Goal: Information Seeking & Learning: Learn about a topic

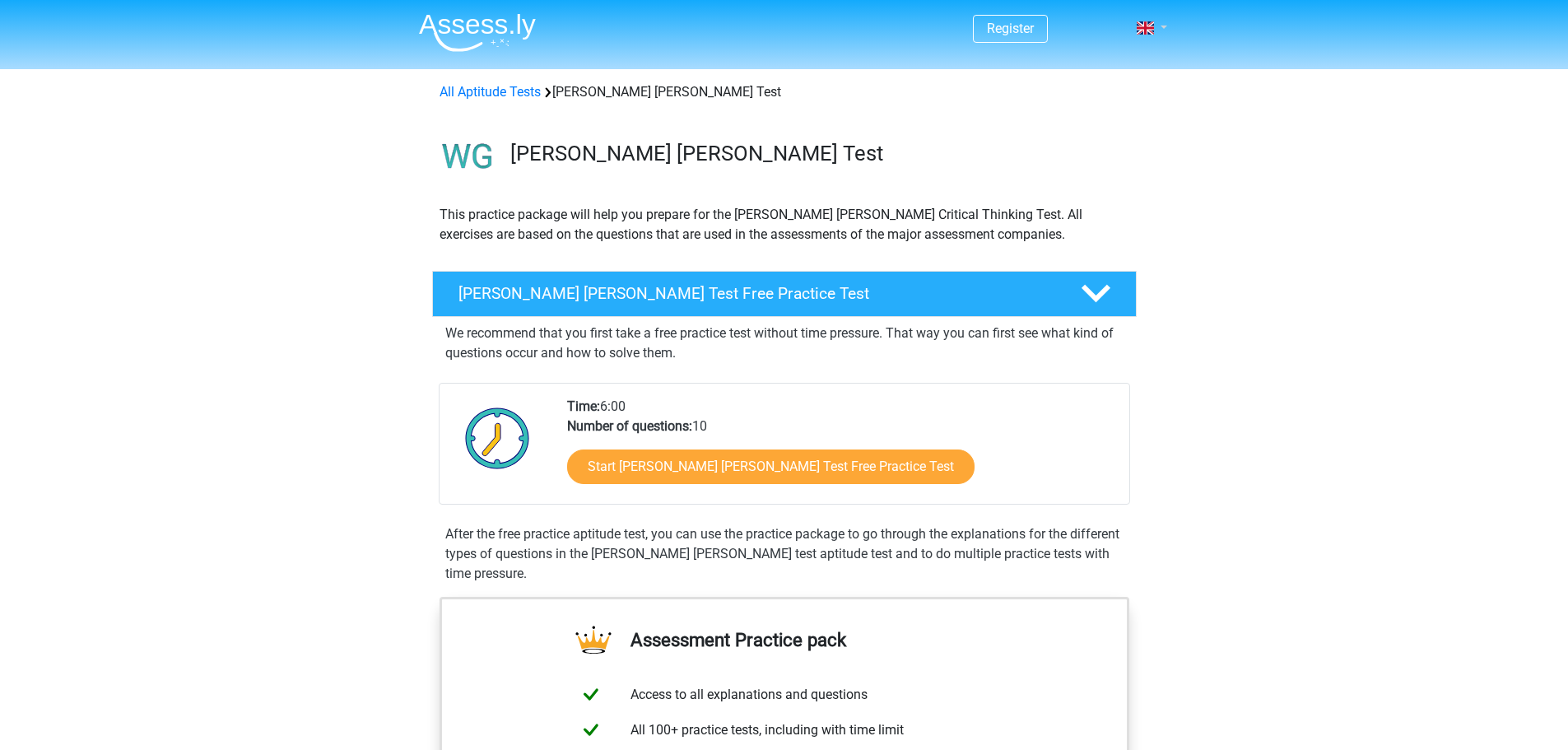
click at [1157, 30] on link at bounding box center [1146, 27] width 33 height 20
click at [510, 83] on div "All Aptitude Tests Watson Glaser Test" at bounding box center [784, 92] width 703 height 20
click at [510, 89] on link "All Aptitude Tests" at bounding box center [490, 92] width 101 height 15
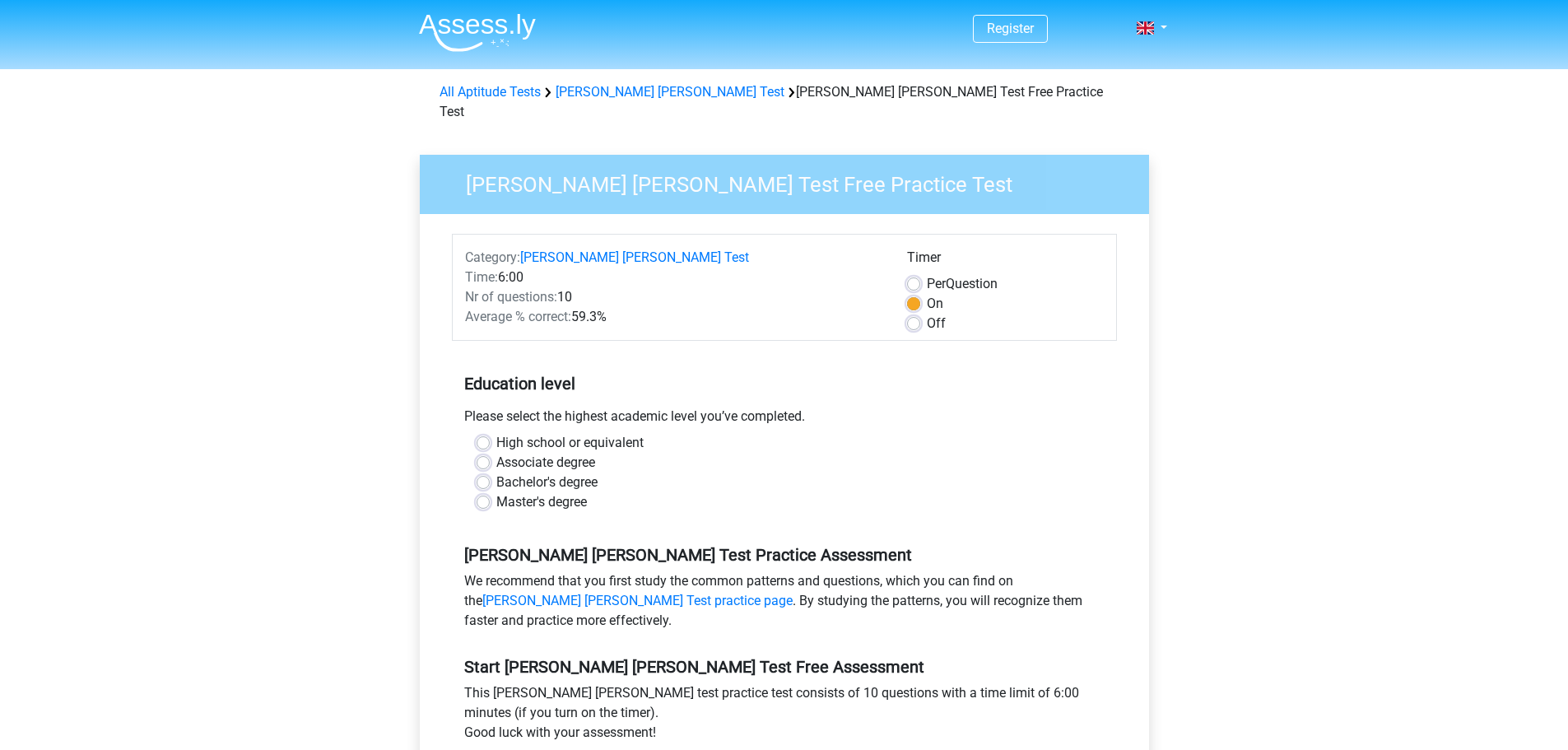
click at [496, 473] on label "Bachelor's degree" at bounding box center [546, 482] width 101 height 20
click at [484, 473] on input "Bachelor's degree" at bounding box center [484, 480] width 14 height 16
radio input "true"
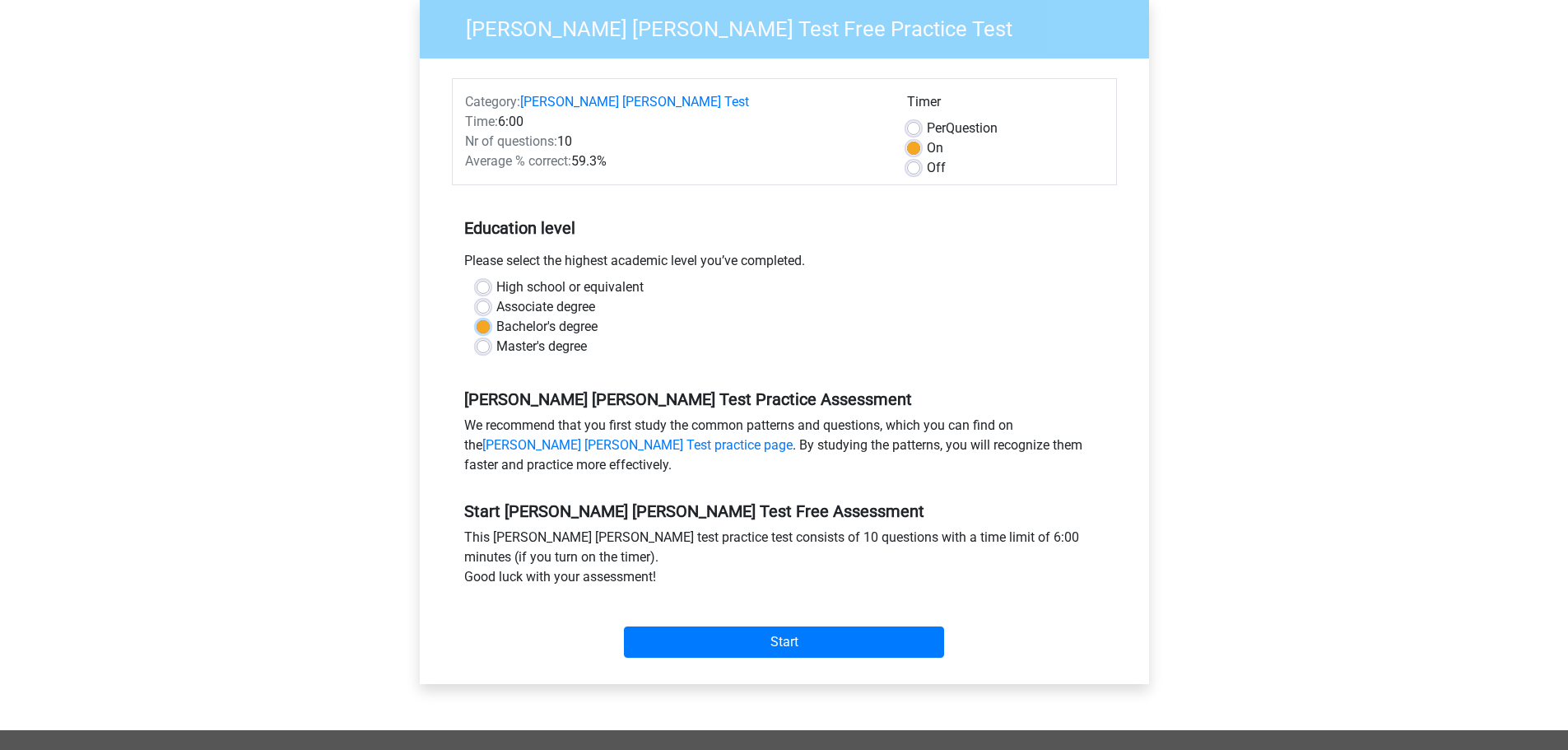
scroll to position [247, 0]
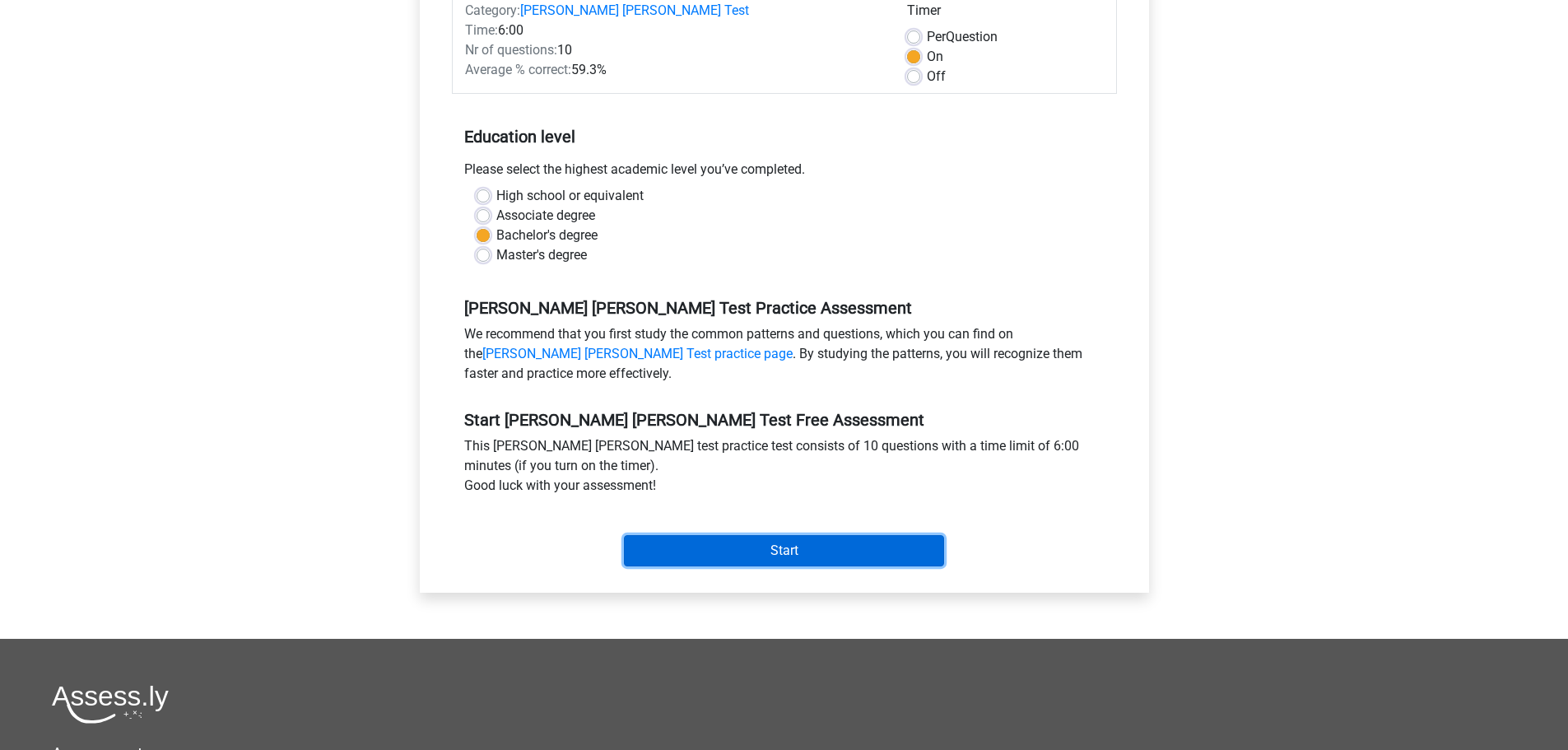
click at [797, 535] on input "Start" at bounding box center [783, 551] width 320 height 31
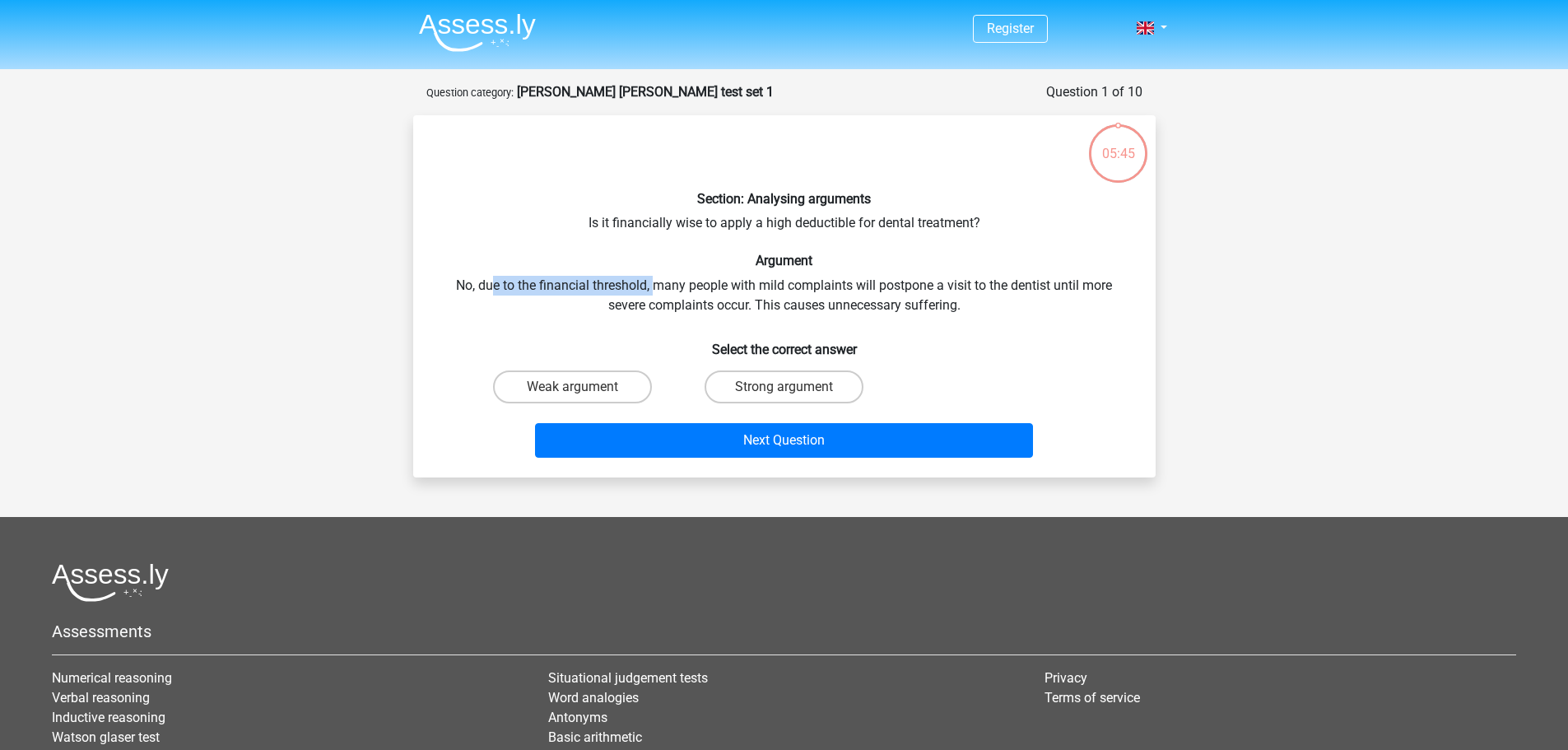
drag, startPoint x: 493, startPoint y: 289, endPoint x: 655, endPoint y: 290, distance: 162.0
click at [655, 290] on div "Section: Analysing arguments Is it financially wise to apply a high deductible …" at bounding box center [785, 296] width 730 height 336
click at [851, 284] on div "Section: Analysing arguments Is it financially wise to apply a high deductible …" at bounding box center [785, 296] width 730 height 336
click at [772, 383] on label "Strong argument" at bounding box center [783, 387] width 159 height 33
click at [784, 387] on input "Strong argument" at bounding box center [789, 392] width 11 height 11
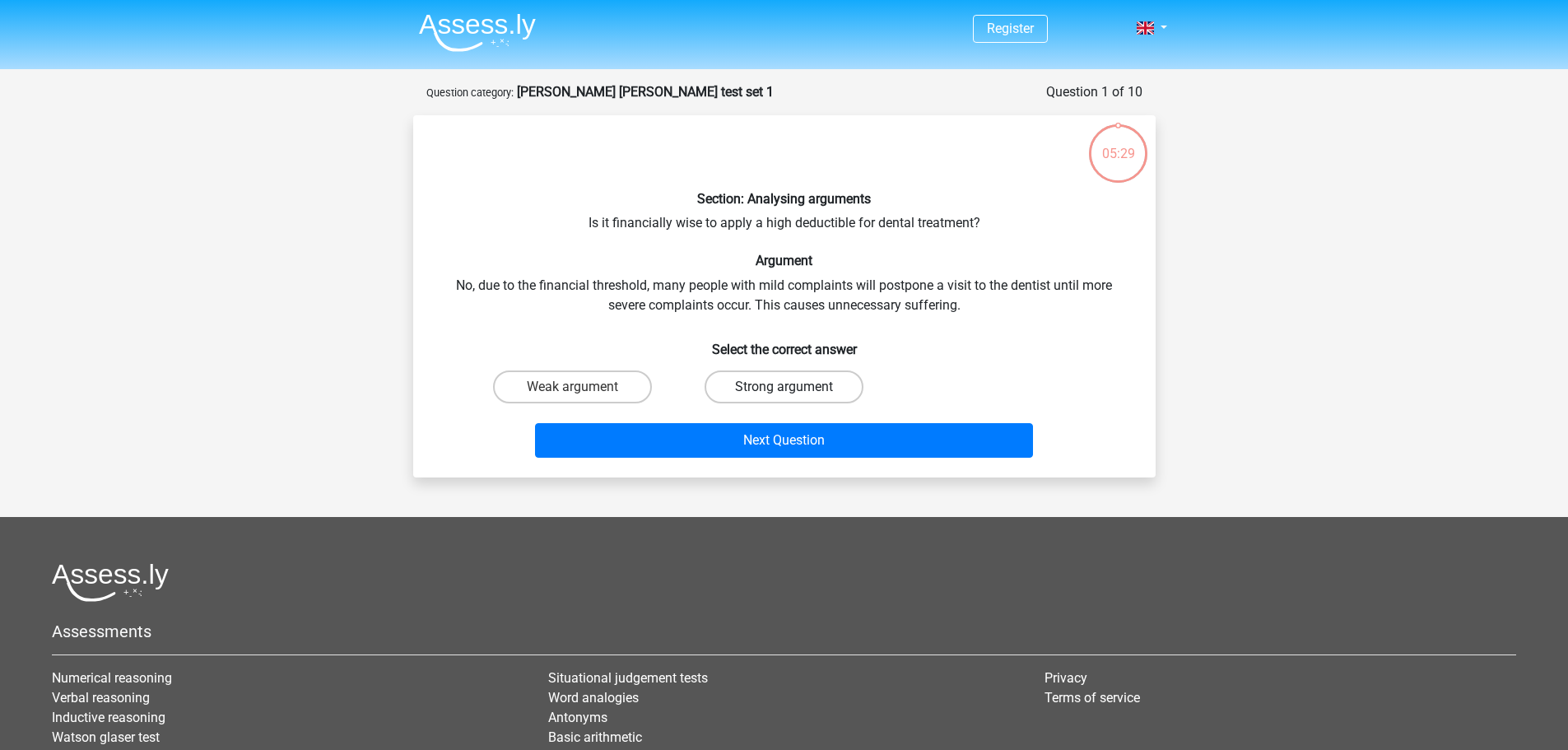
radio input "true"
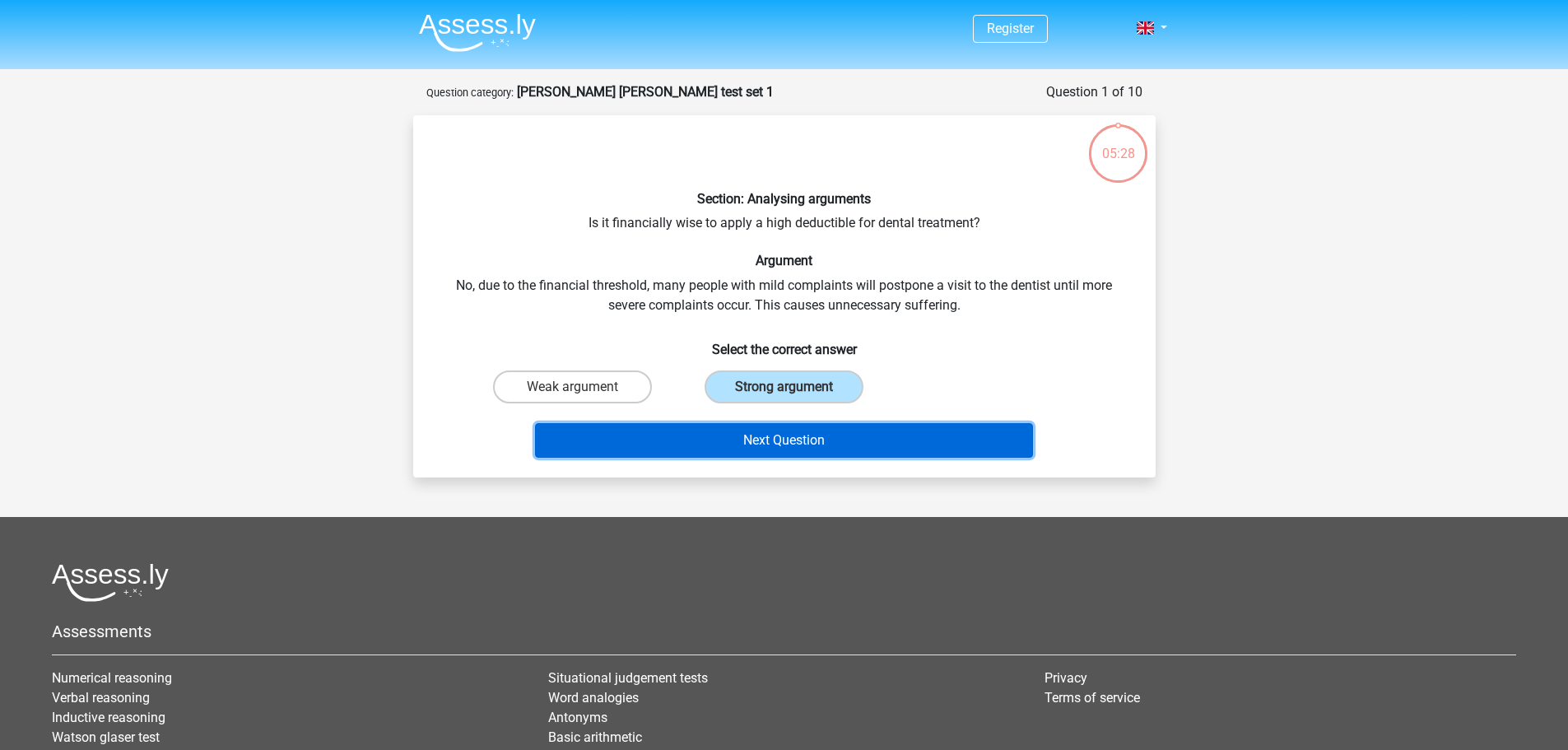
click at [753, 439] on button "Next Question" at bounding box center [784, 440] width 498 height 35
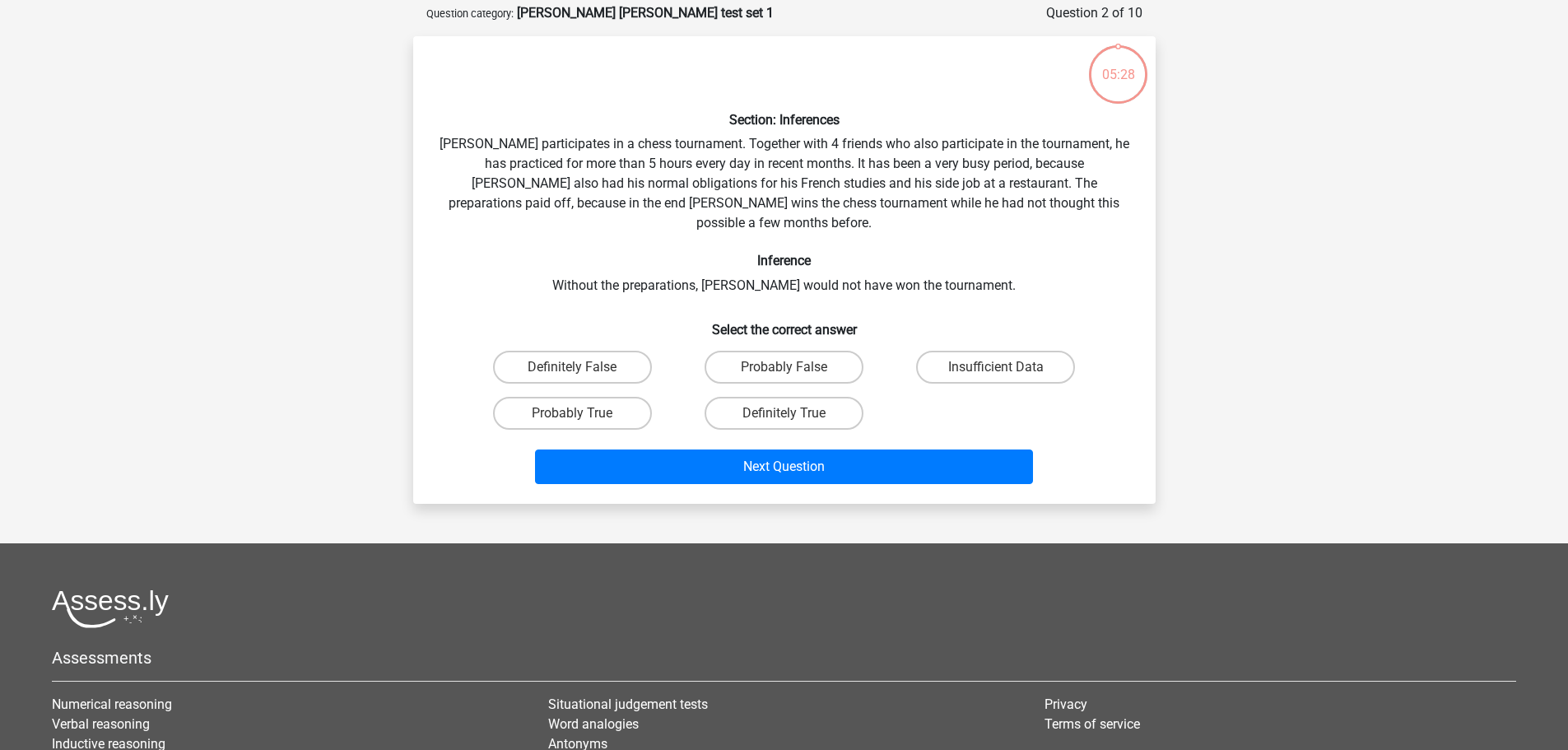
scroll to position [82, 0]
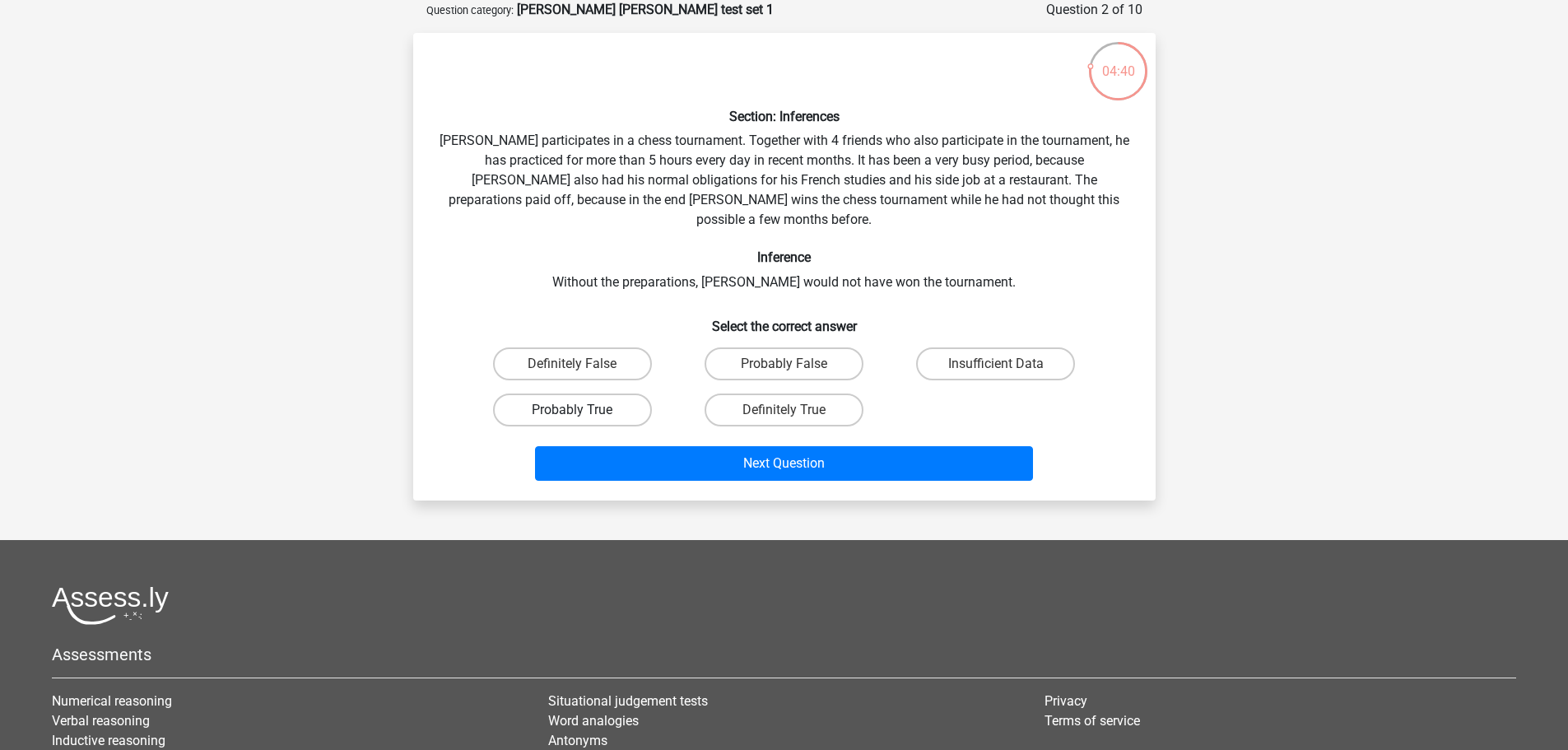
click at [557, 394] on label "Probably True" at bounding box center [572, 410] width 159 height 33
click at [572, 410] on input "Probably True" at bounding box center [577, 415] width 11 height 11
radio input "true"
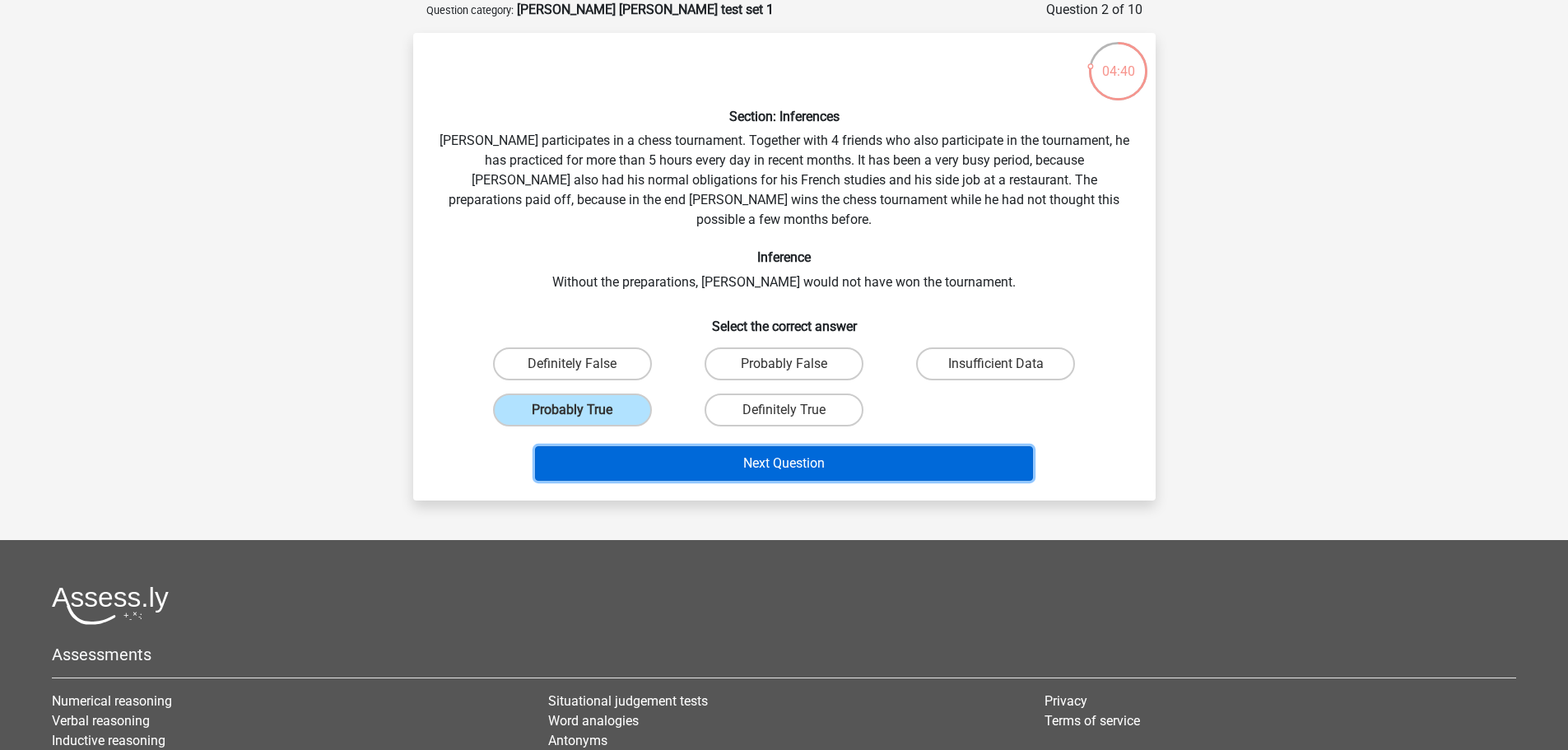
click at [712, 446] on button "Next Question" at bounding box center [784, 463] width 498 height 35
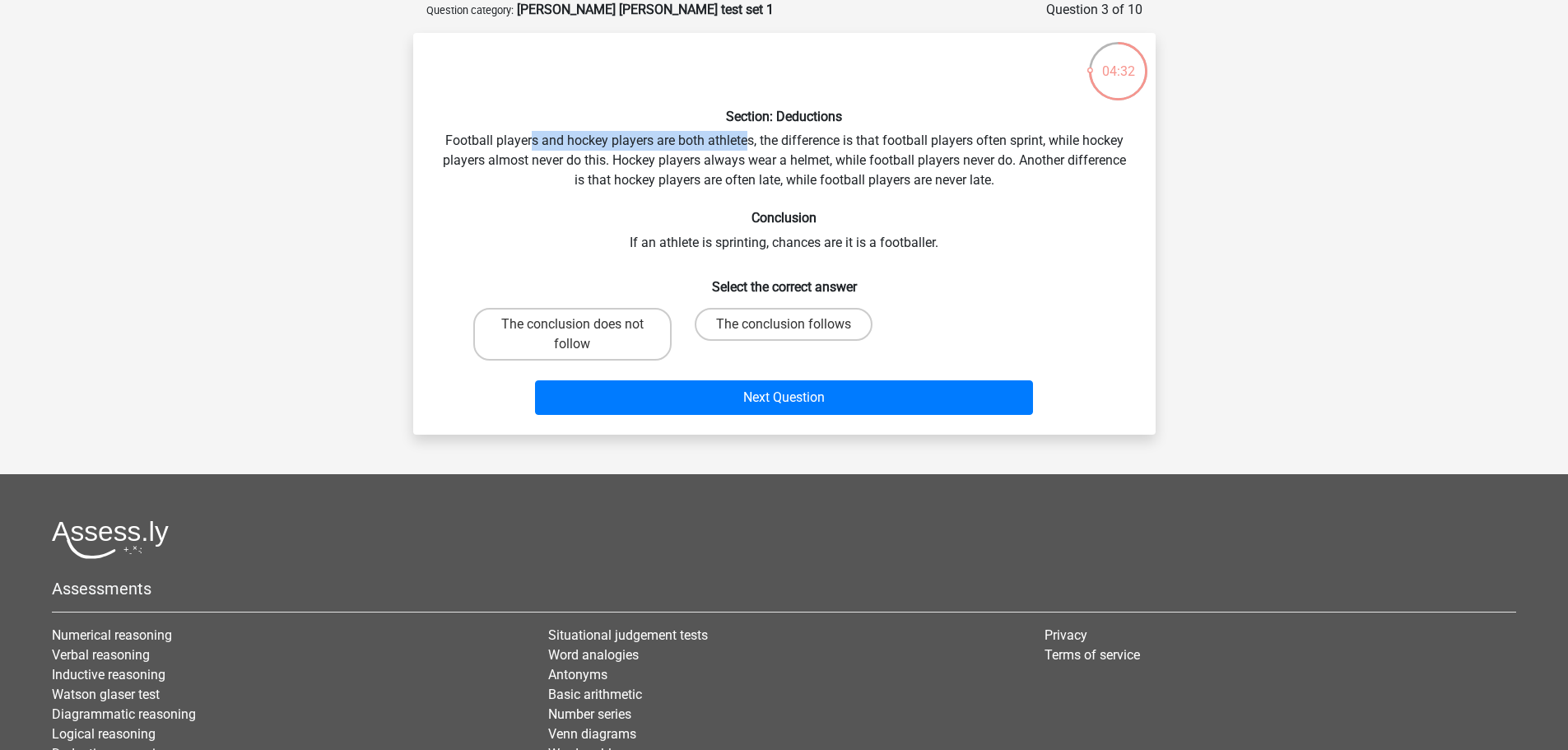
drag, startPoint x: 530, startPoint y: 145, endPoint x: 743, endPoint y: 141, distance: 213.0
click at [743, 141] on div "Section: Deductions Football players and hockey players are both athletes, the …" at bounding box center [785, 233] width 730 height 375
drag, startPoint x: 610, startPoint y: 162, endPoint x: 748, endPoint y: 160, distance: 138.0
click at [748, 160] on div "Section: Deductions Football players and hockey players are both athletes, the …" at bounding box center [785, 233] width 730 height 375
click at [799, 241] on div "Section: Deductions Football players and hockey players are both athletes, the …" at bounding box center [785, 233] width 730 height 375
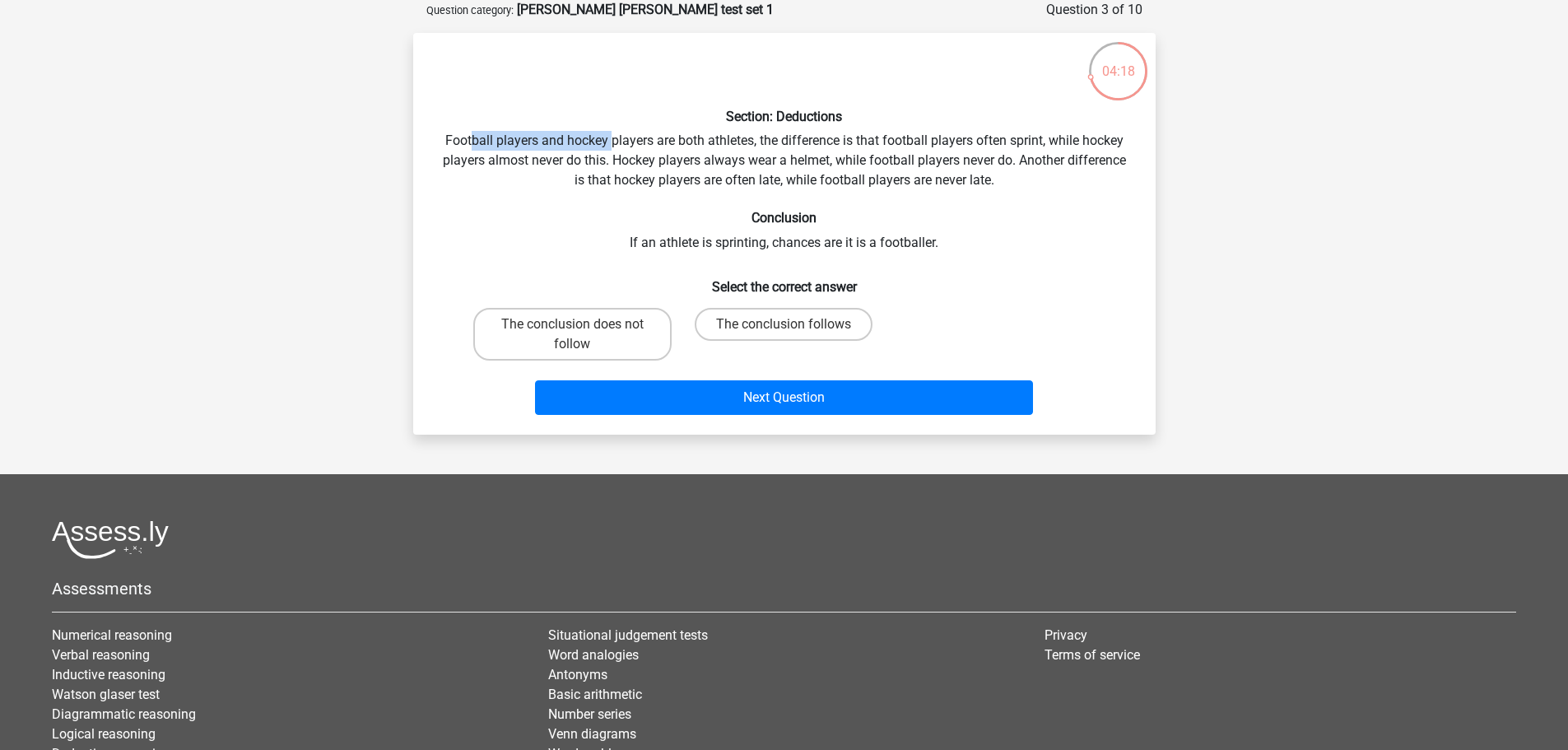
drag, startPoint x: 470, startPoint y: 142, endPoint x: 611, endPoint y: 141, distance: 141.0
click at [611, 141] on div "Section: Deductions Football players and hockey players are both athletes, the …" at bounding box center [785, 233] width 730 height 375
click at [801, 327] on label "The conclusion follows" at bounding box center [784, 324] width 178 height 33
click at [794, 327] on input "The conclusion follows" at bounding box center [789, 329] width 11 height 11
radio input "true"
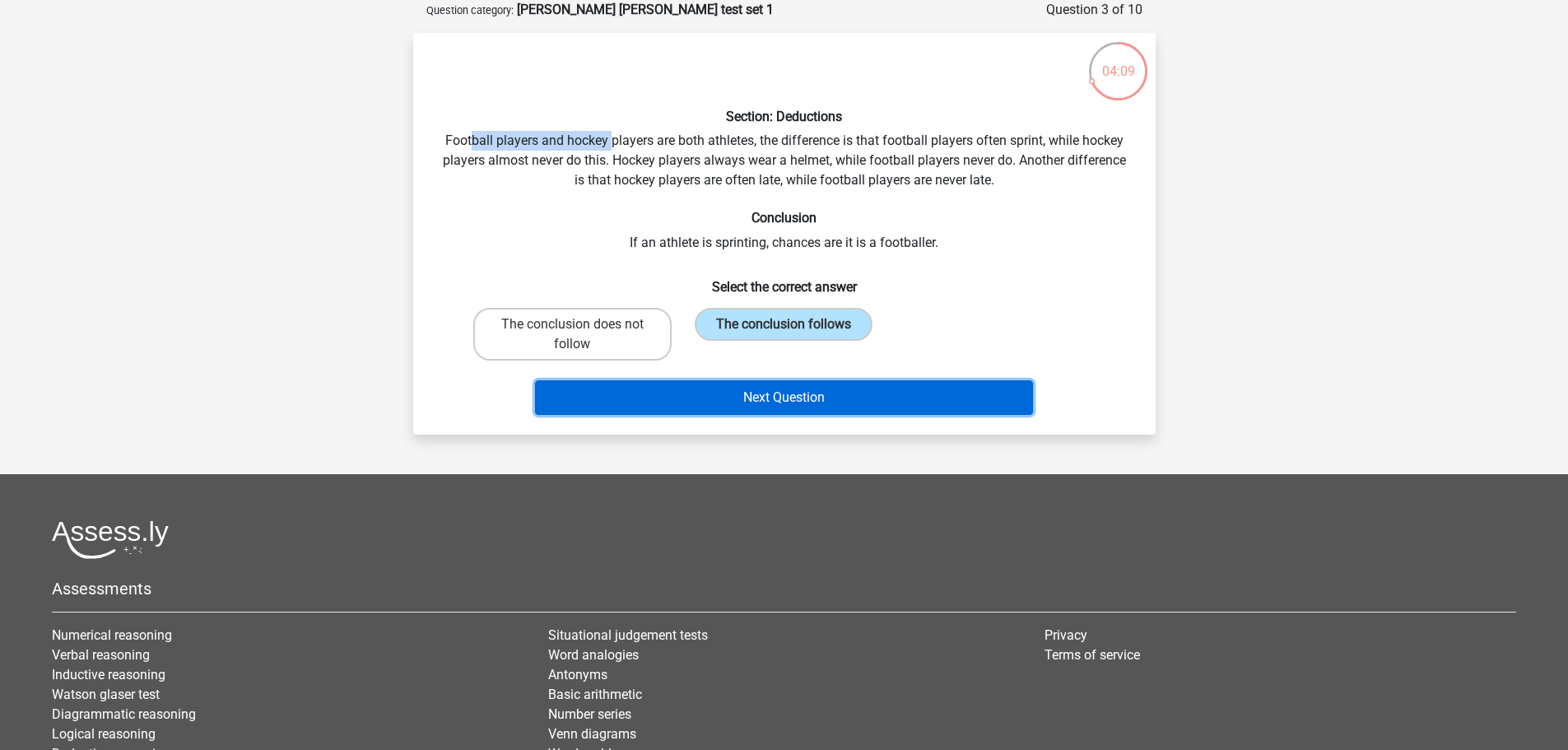
click at [797, 398] on button "Next Question" at bounding box center [784, 397] width 498 height 35
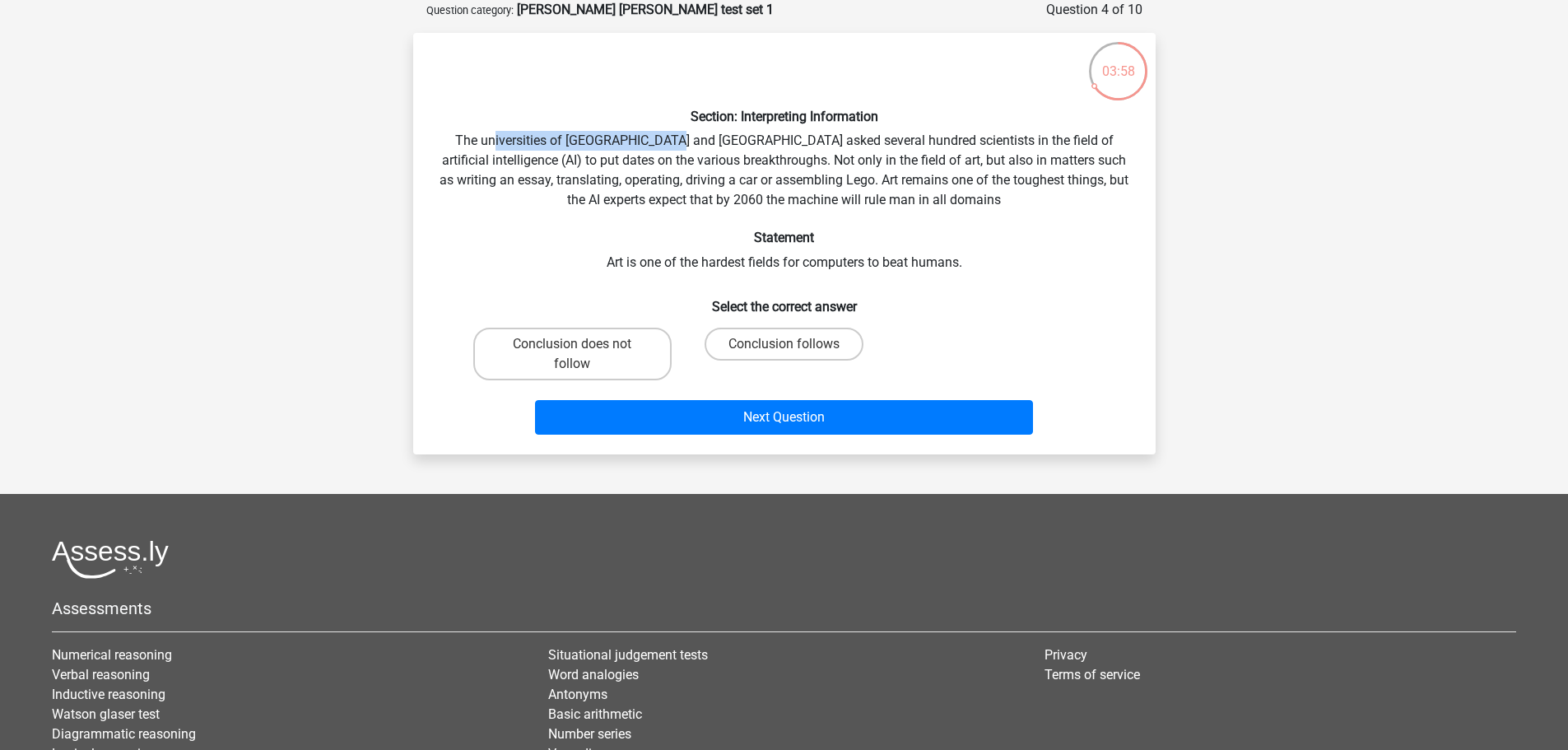
drag, startPoint x: 495, startPoint y: 140, endPoint x: 660, endPoint y: 139, distance: 165.0
click at [660, 139] on div "Section: Interpreting Information The universities of Oxford and Yale asked sev…" at bounding box center [785, 243] width 730 height 395
click at [605, 146] on div "Section: Interpreting Information The universities of Oxford and Yale asked sev…" at bounding box center [785, 243] width 730 height 395
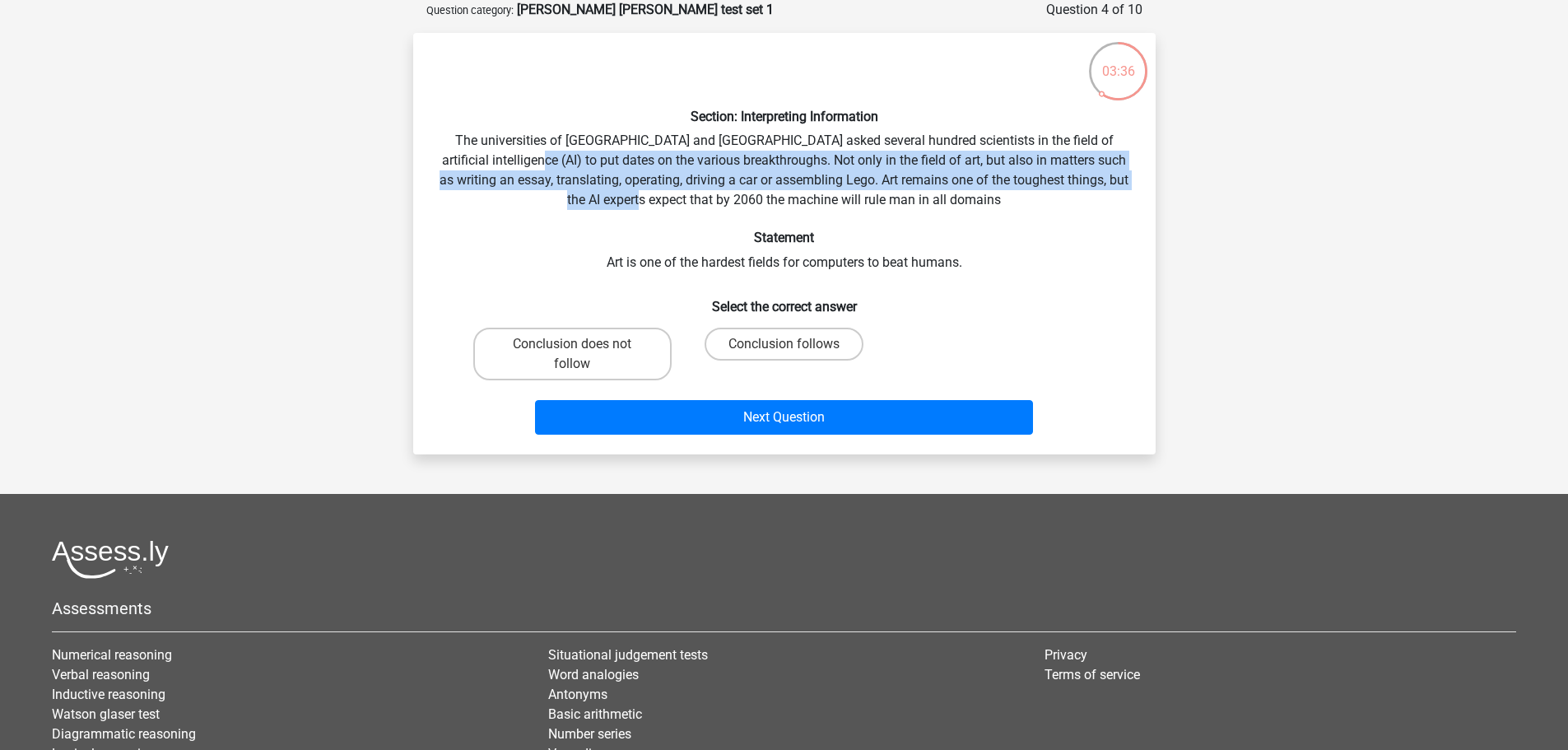
drag, startPoint x: 528, startPoint y: 159, endPoint x: 736, endPoint y: 210, distance: 214.2
click at [736, 210] on div "Section: Interpreting Information The universities of Oxford and Yale asked sev…" at bounding box center [785, 243] width 730 height 395
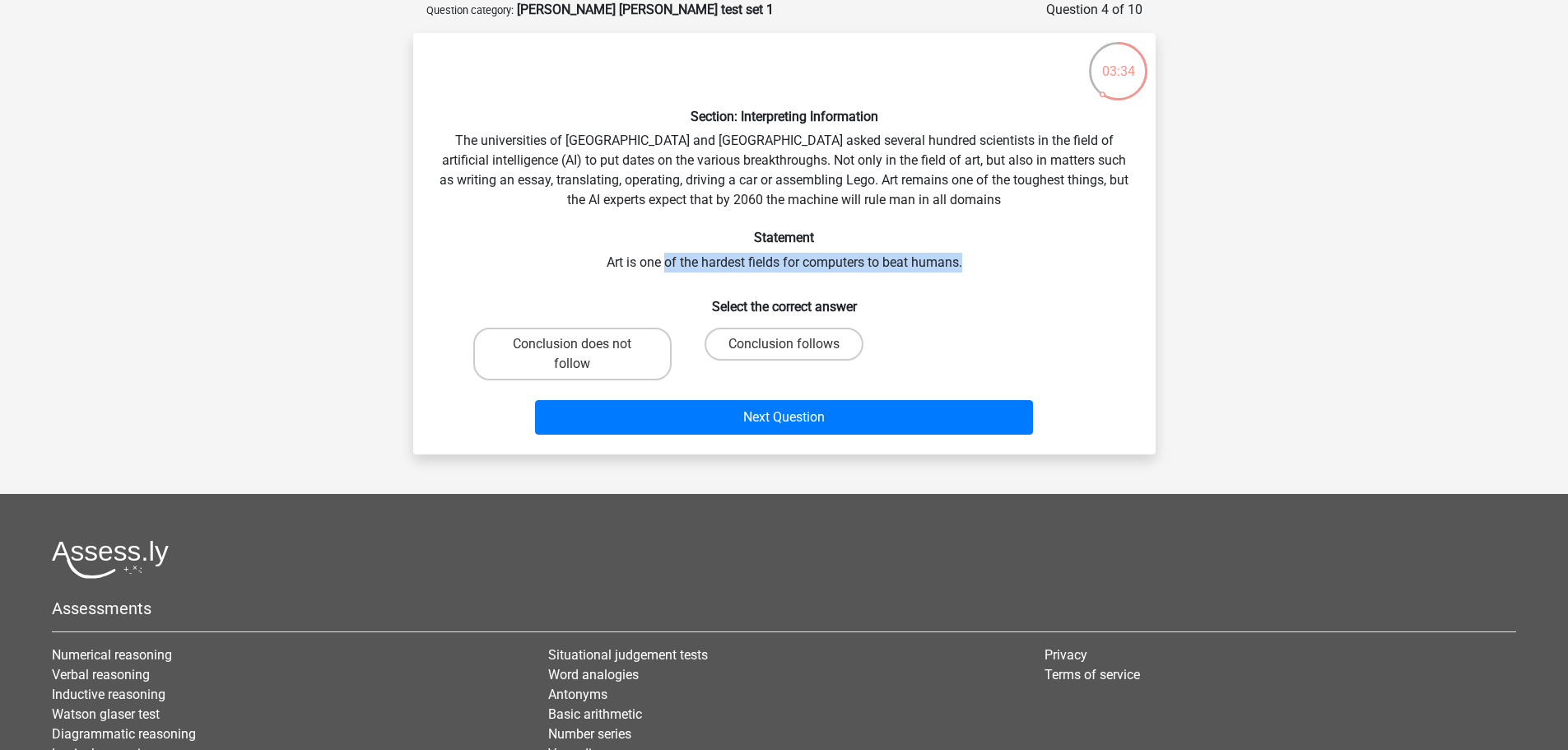
drag, startPoint x: 667, startPoint y: 258, endPoint x: 978, endPoint y: 258, distance: 311.0
click at [978, 258] on div "Section: Interpreting Information The universities of Oxford and Yale asked sev…" at bounding box center [785, 243] width 730 height 395
click at [629, 355] on label "Conclusion does not follow" at bounding box center [573, 354] width 199 height 53
click at [583, 355] on input "Conclusion does not follow" at bounding box center [577, 350] width 11 height 11
radio input "true"
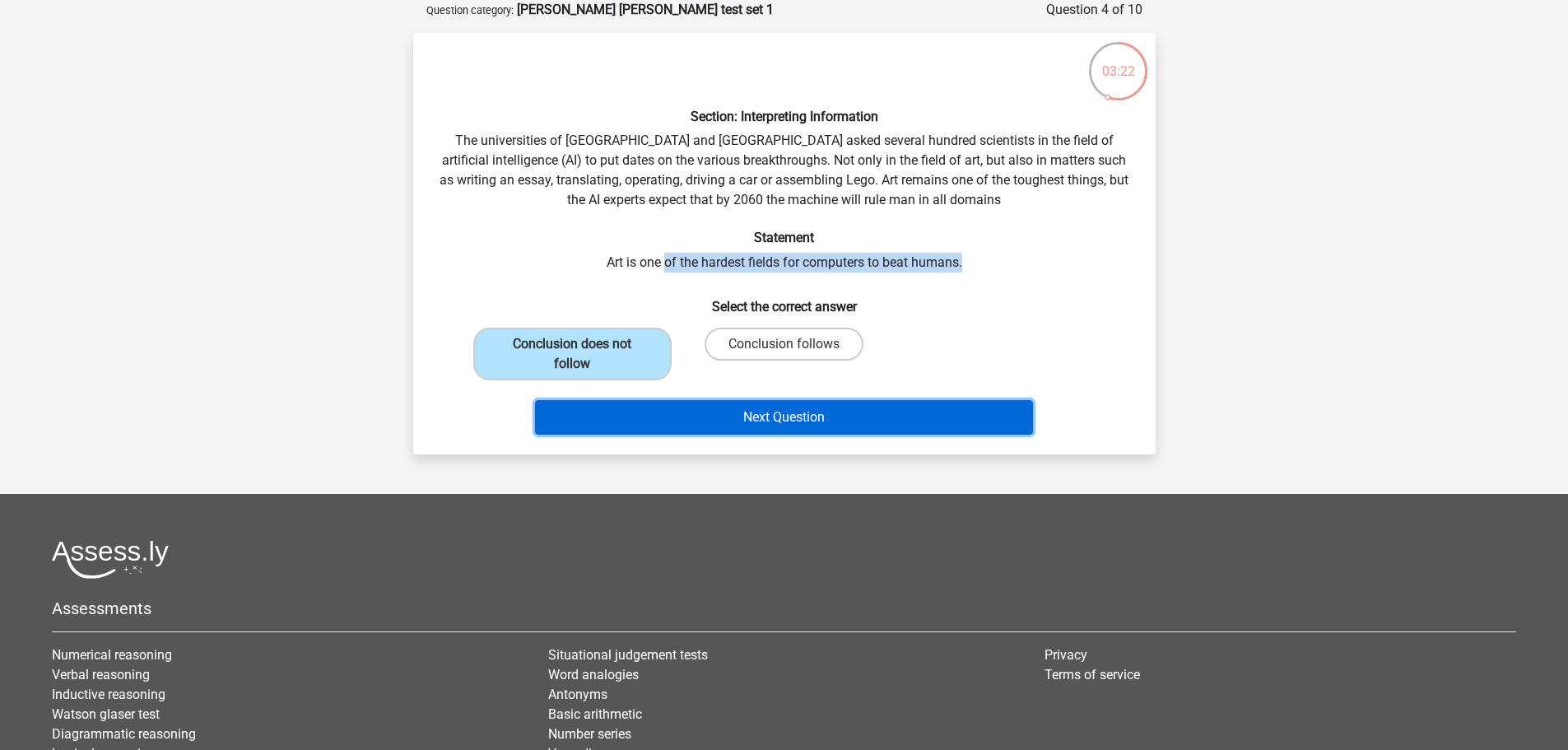
click at [708, 415] on button "Next Question" at bounding box center [784, 417] width 498 height 35
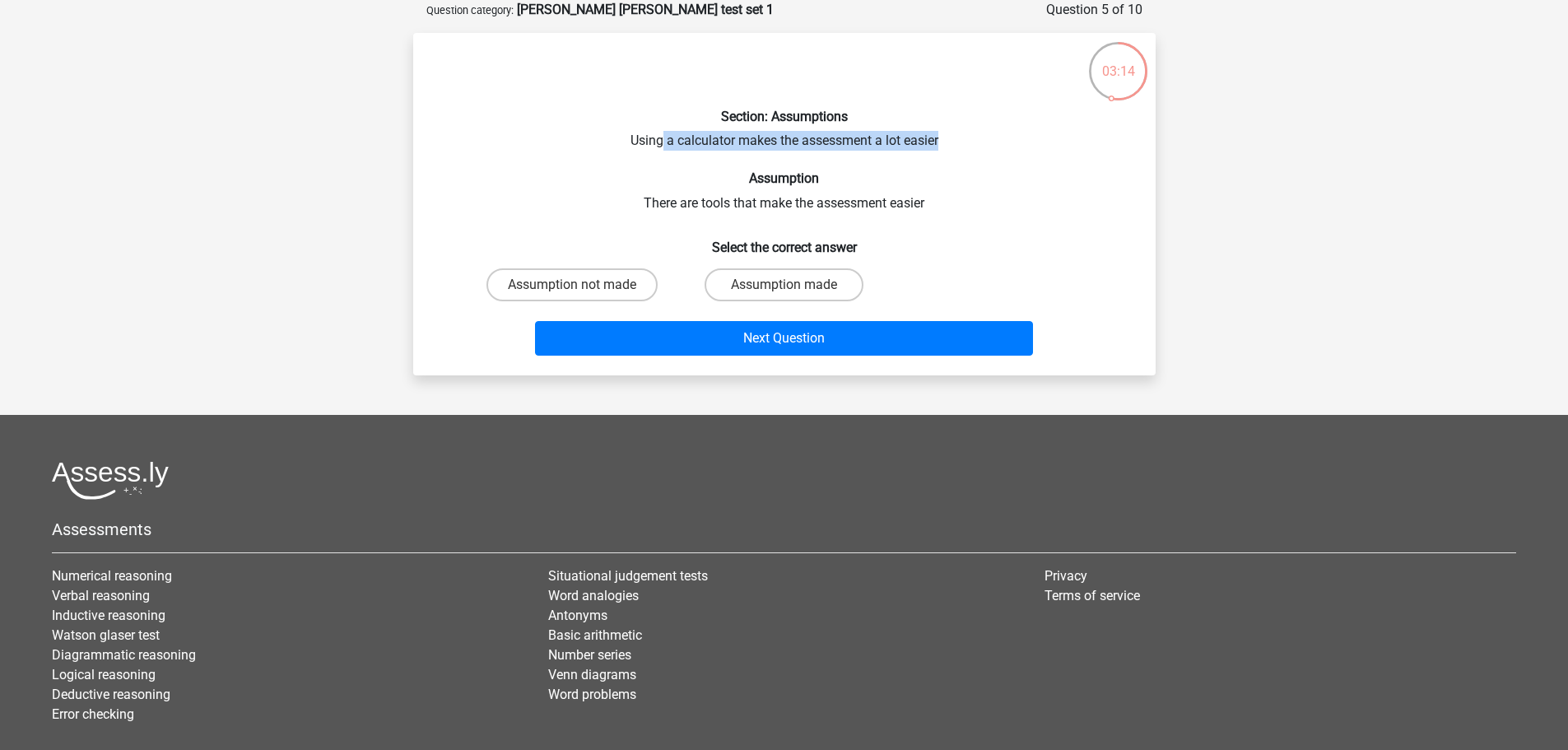
drag, startPoint x: 660, startPoint y: 142, endPoint x: 968, endPoint y: 151, distance: 308.1
click at [968, 151] on div "Section: Assumptions Using a calculator makes the assessment a lot easier Assum…" at bounding box center [785, 204] width 730 height 316
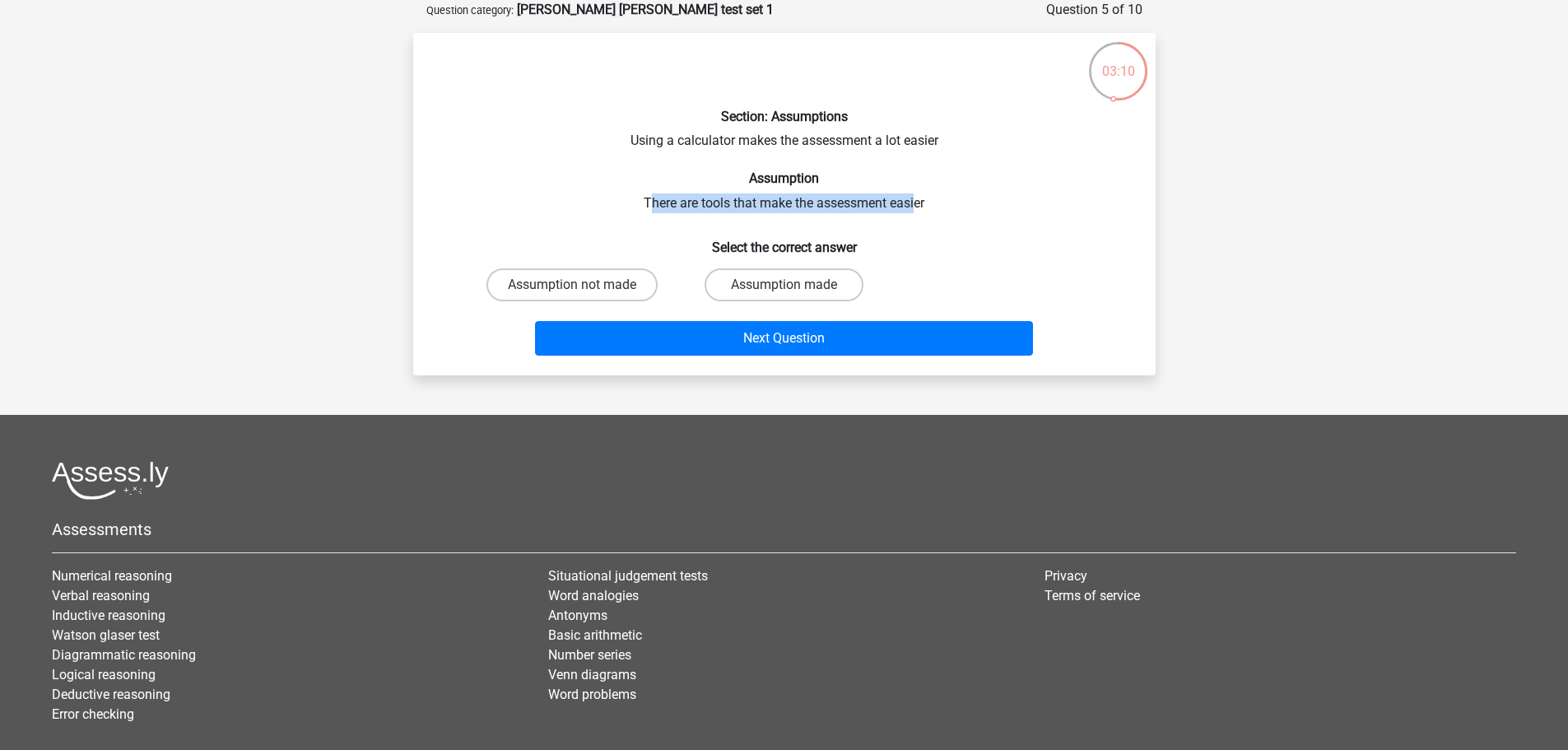
drag, startPoint x: 647, startPoint y: 205, endPoint x: 916, endPoint y: 202, distance: 269.0
click at [916, 202] on div "Section: Assumptions Using a calculator makes the assessment a lot easier Assum…" at bounding box center [785, 204] width 730 height 316
click at [757, 277] on label "Assumption made" at bounding box center [783, 284] width 159 height 33
click at [784, 285] on input "Assumption made" at bounding box center [789, 290] width 11 height 11
radio input "true"
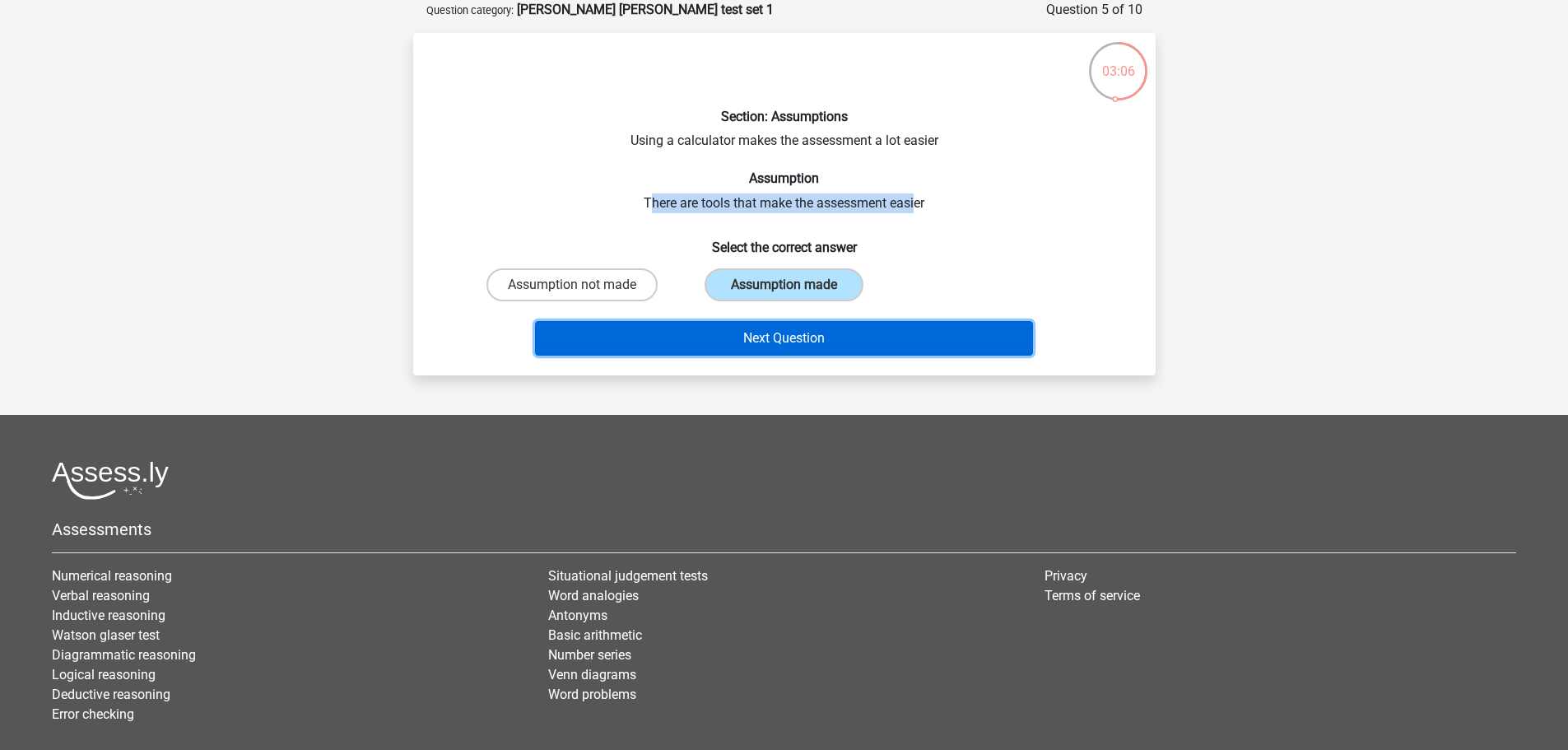
click at [785, 327] on button "Next Question" at bounding box center [784, 338] width 498 height 35
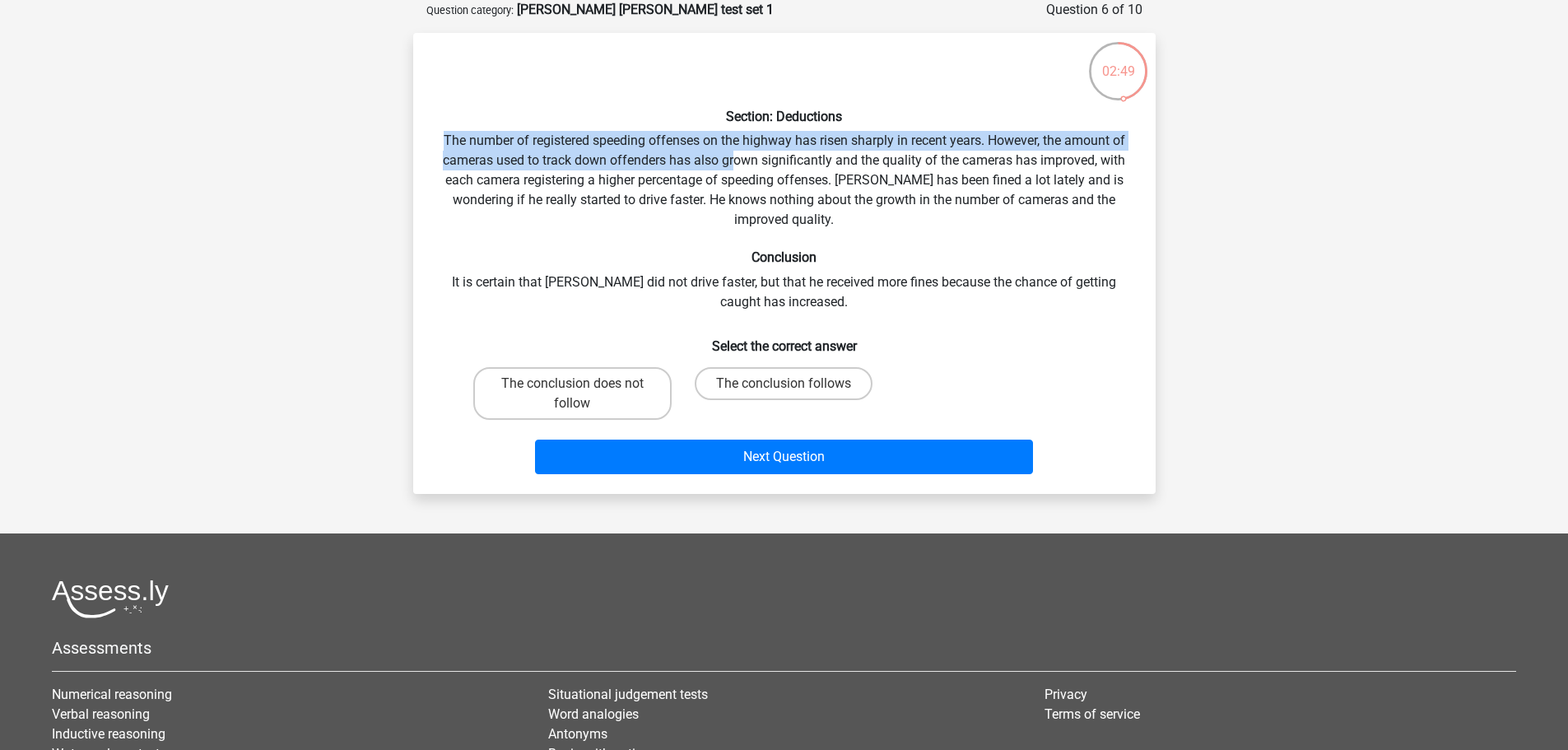
drag, startPoint x: 443, startPoint y: 142, endPoint x: 732, endPoint y: 157, distance: 289.4
click at [732, 157] on div "Section: Deductions The number of registered speeding offenses on the highway h…" at bounding box center [785, 263] width 730 height 434
click at [607, 391] on label "The conclusion does not follow" at bounding box center [573, 394] width 199 height 53
click at [583, 391] on input "The conclusion does not follow" at bounding box center [577, 389] width 11 height 11
radio input "true"
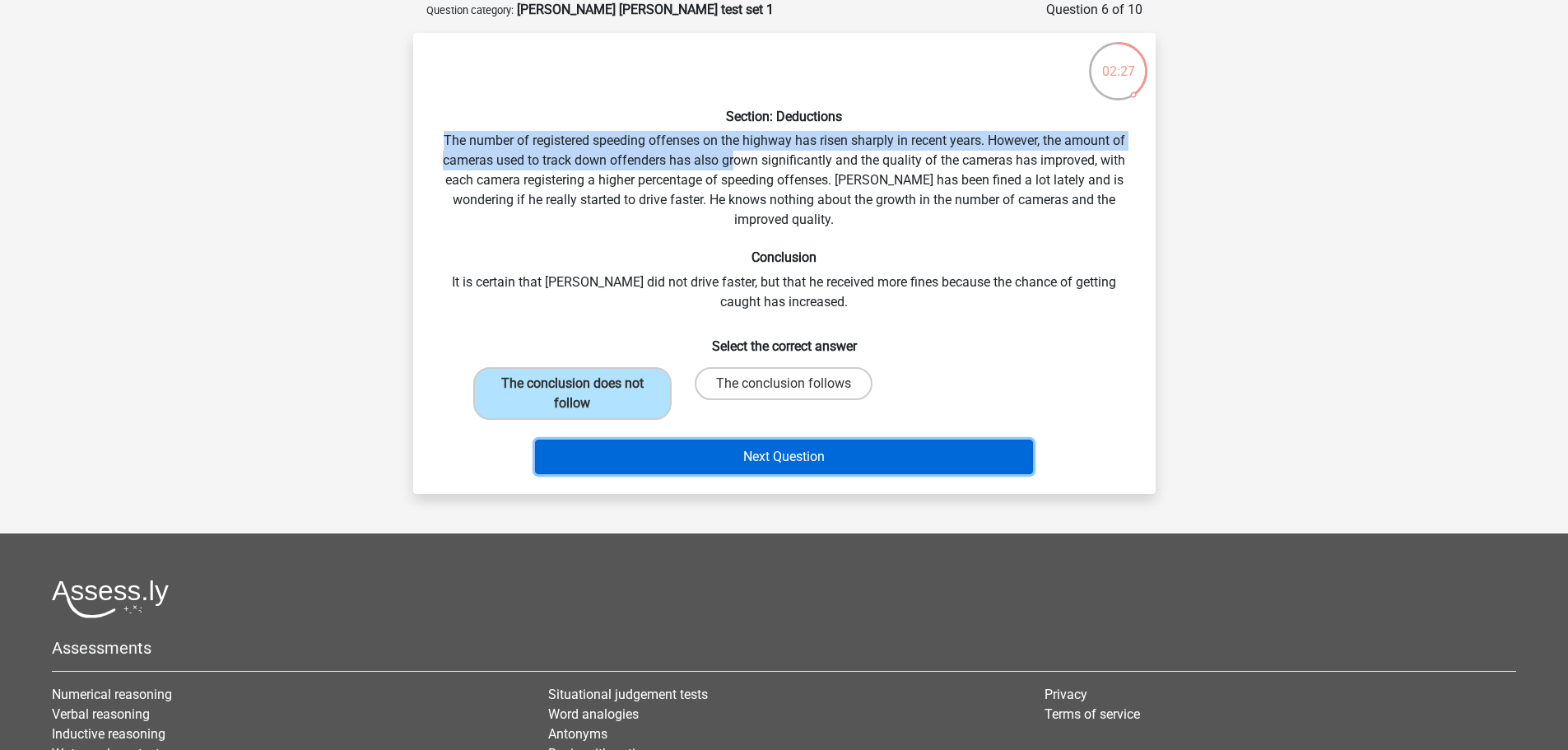
click at [742, 442] on button "Next Question" at bounding box center [784, 456] width 498 height 35
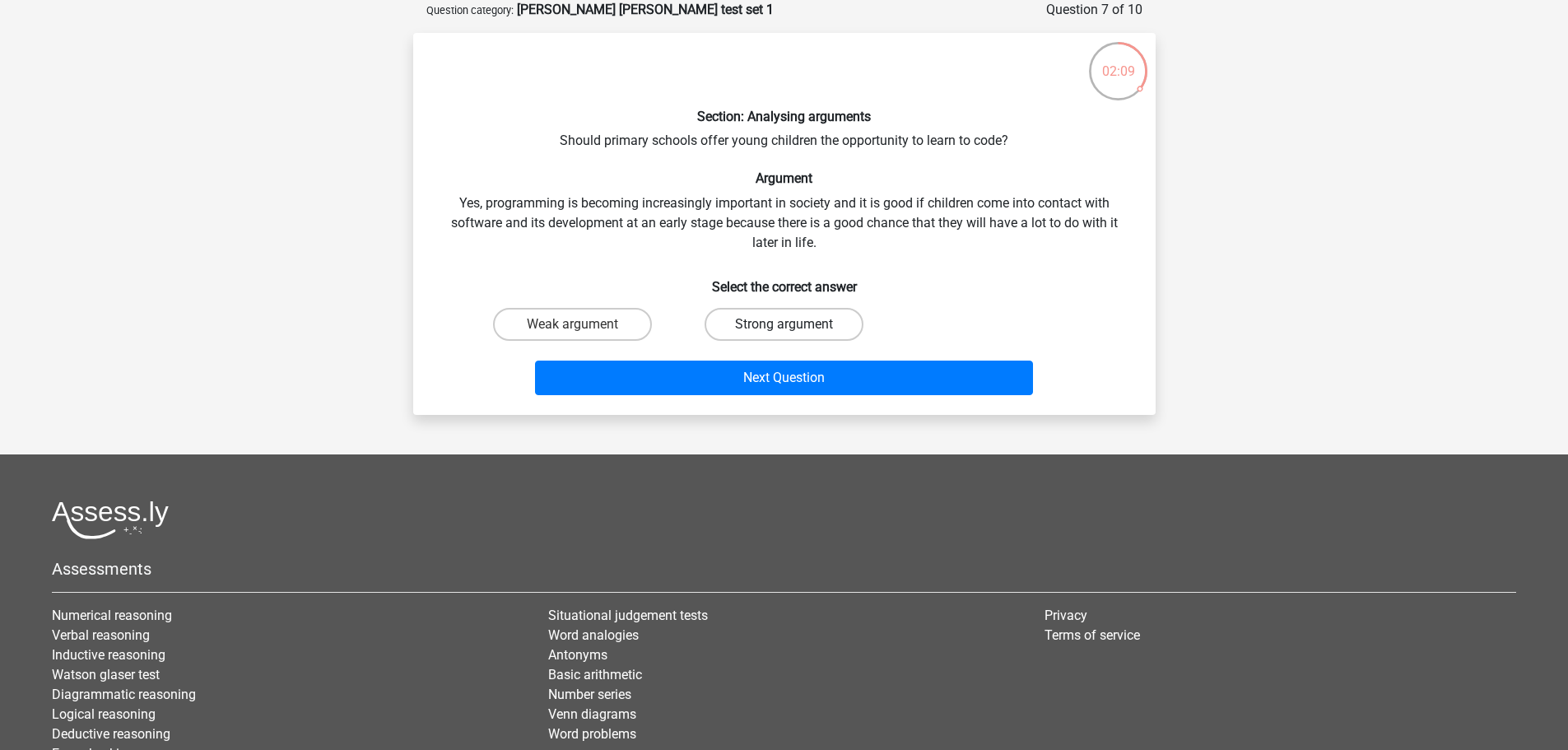
click at [761, 322] on label "Strong argument" at bounding box center [783, 324] width 159 height 33
click at [784, 324] on input "Strong argument" at bounding box center [789, 329] width 11 height 11
radio input "true"
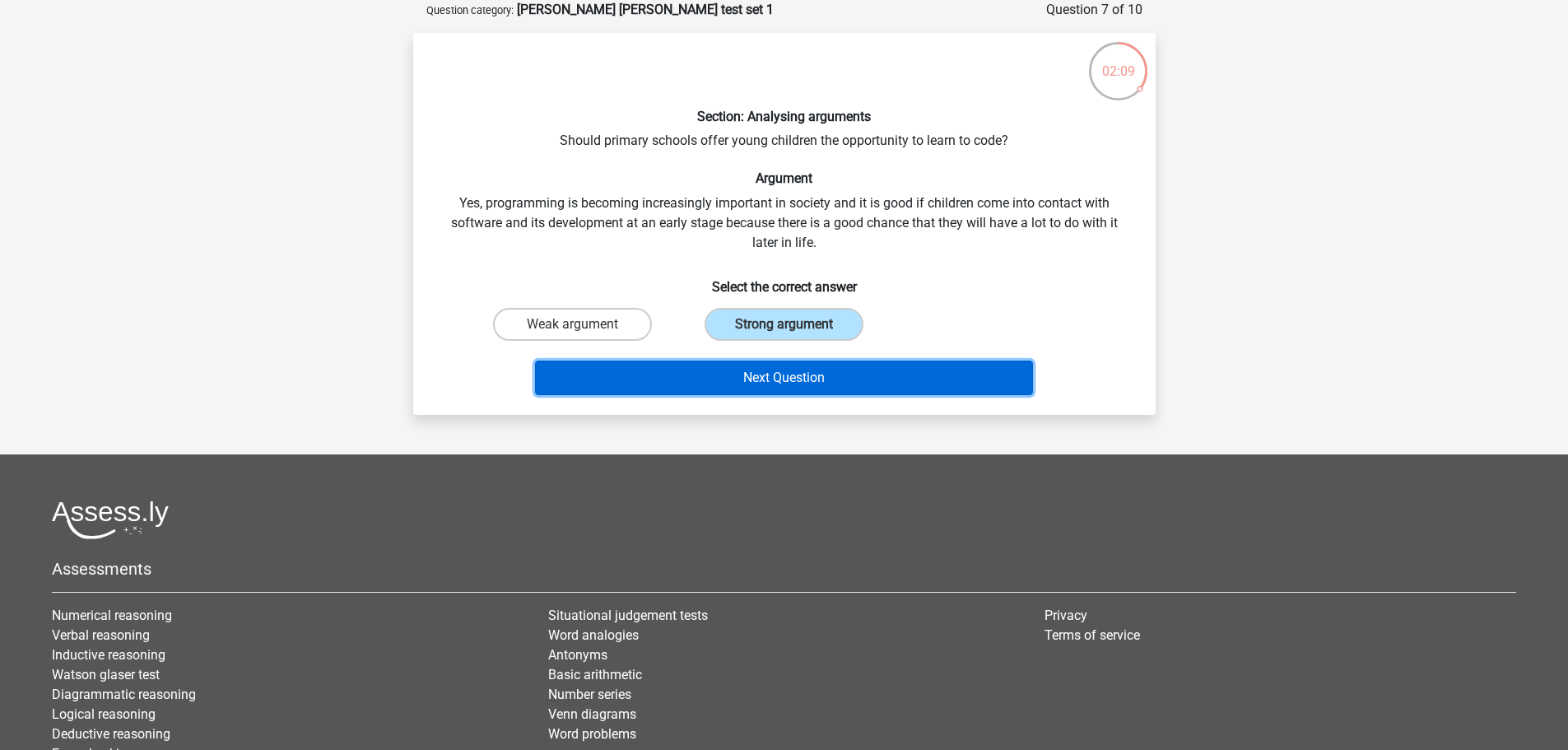
click at [748, 383] on button "Next Question" at bounding box center [784, 378] width 498 height 35
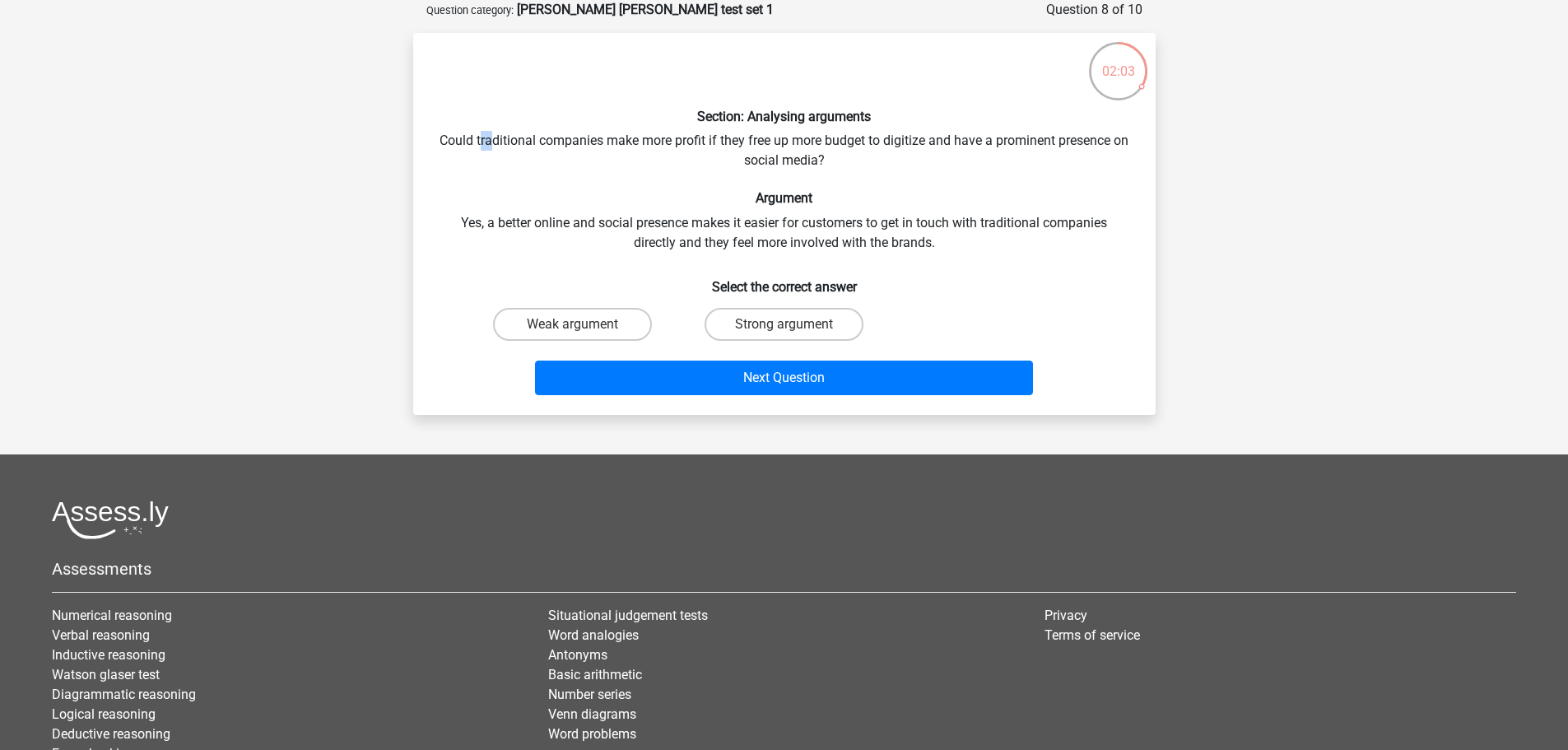
drag, startPoint x: 489, startPoint y: 137, endPoint x: 503, endPoint y: 137, distance: 14.0
click at [503, 137] on div "Section: Analysing arguments Could traditional companies make more profit if th…" at bounding box center [785, 223] width 730 height 355
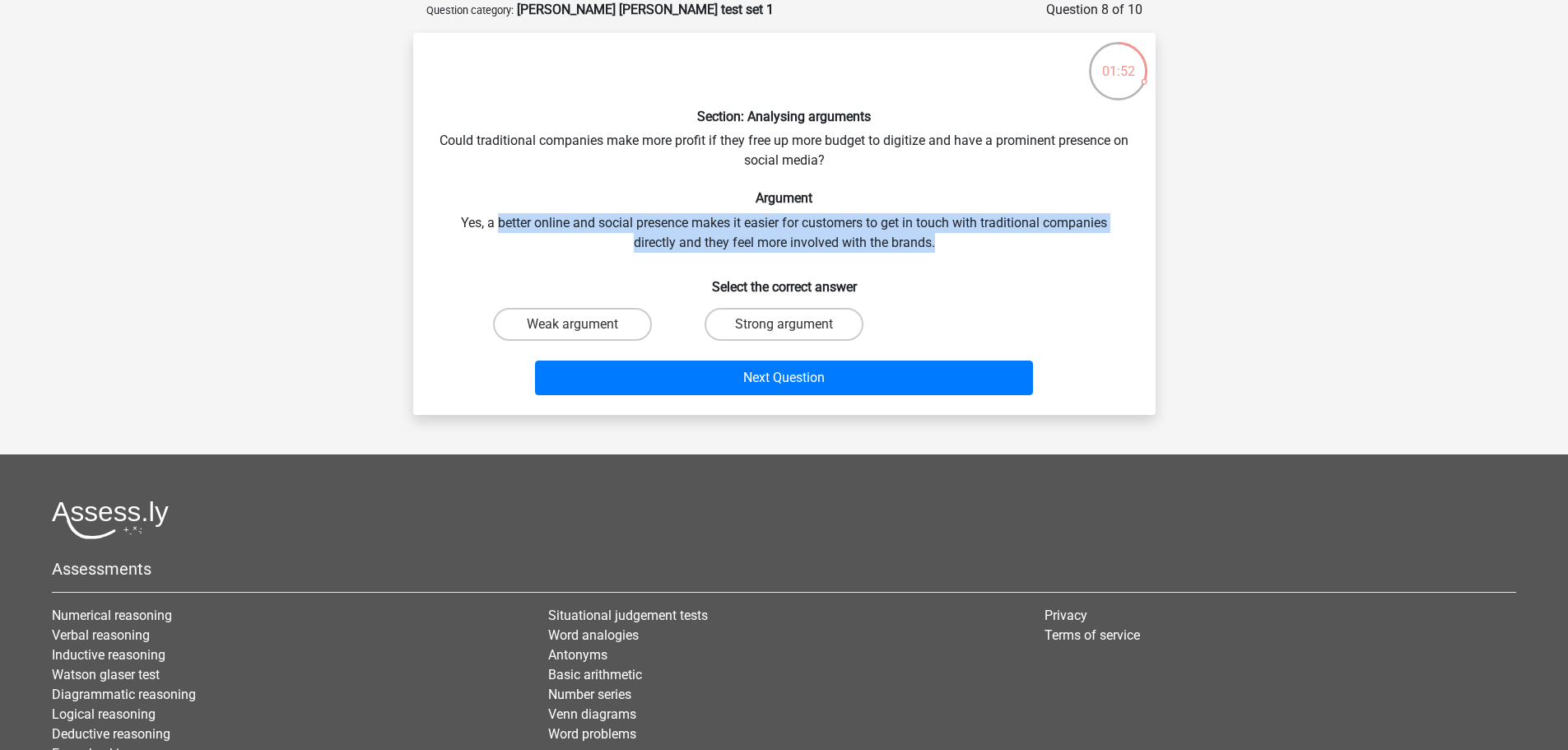
drag, startPoint x: 497, startPoint y: 222, endPoint x: 952, endPoint y: 239, distance: 455.3
click at [952, 239] on div "Section: Analysing arguments Could traditional companies make more profit if th…" at bounding box center [785, 223] width 730 height 355
click at [593, 327] on label "Weak argument" at bounding box center [572, 324] width 159 height 33
click at [583, 327] on input "Weak argument" at bounding box center [577, 329] width 11 height 11
radio input "true"
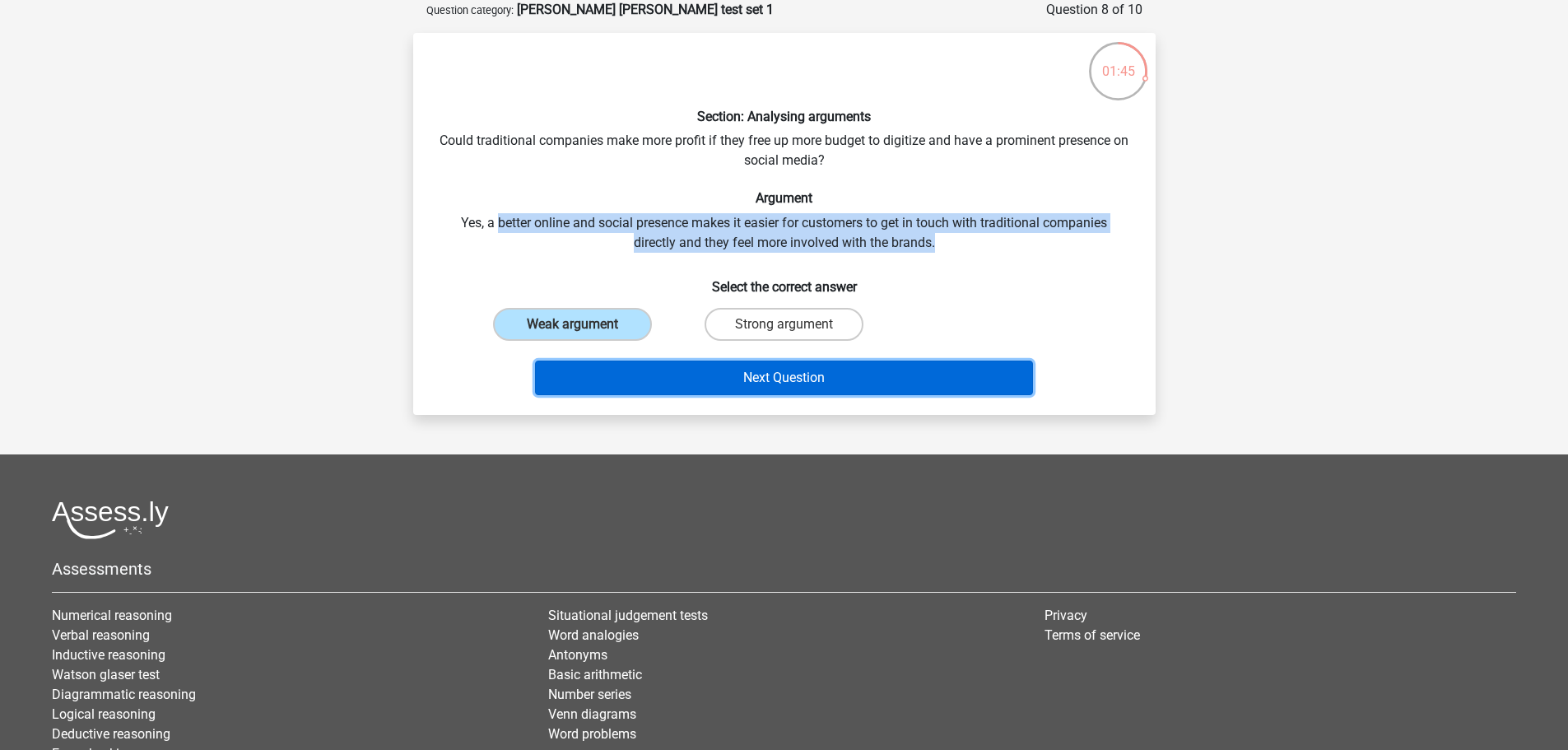
click at [703, 371] on button "Next Question" at bounding box center [784, 378] width 498 height 35
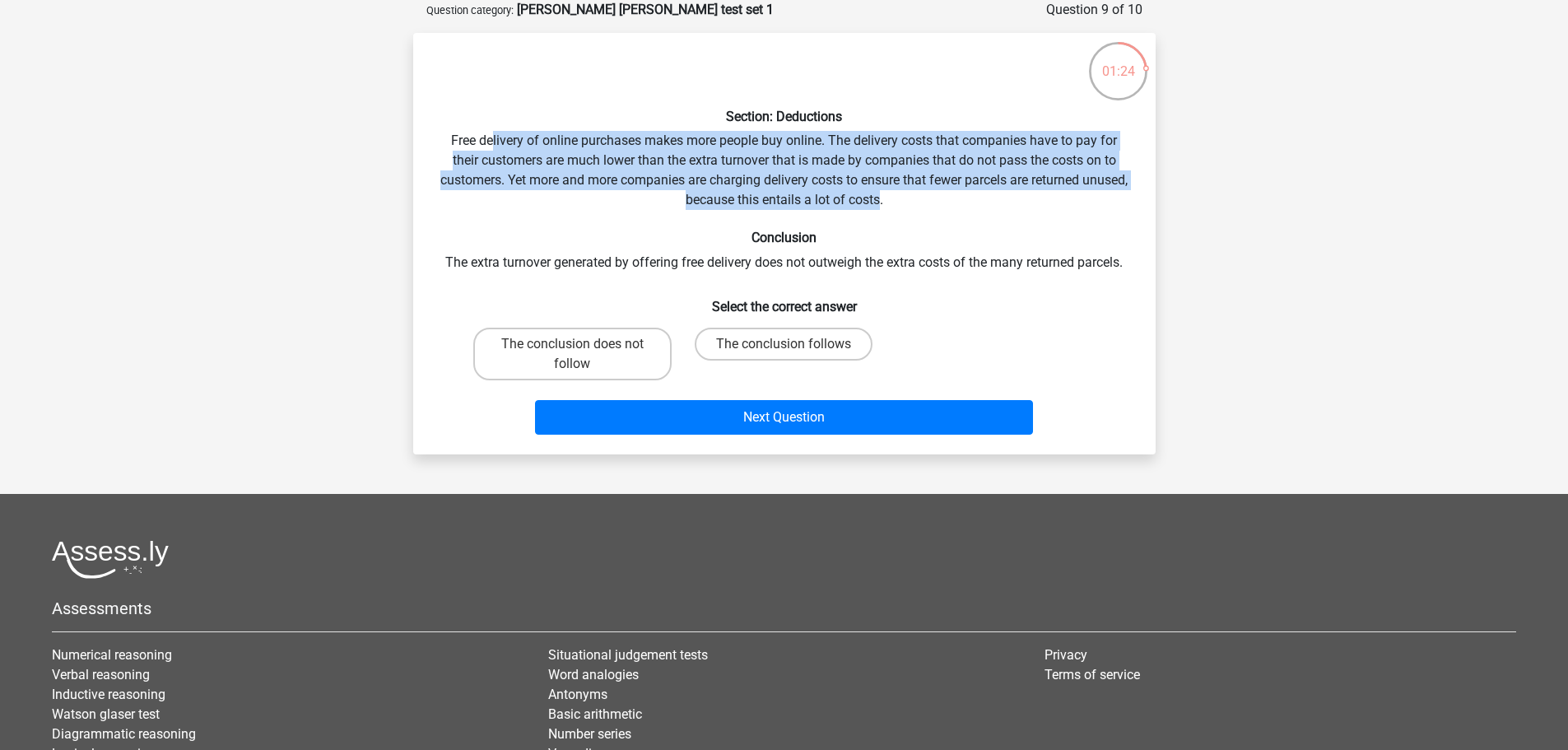
drag, startPoint x: 492, startPoint y: 139, endPoint x: 905, endPoint y: 198, distance: 417.2
click at [905, 198] on div "Section: Deductions Free delivery of online purchases makes more people buy onl…" at bounding box center [785, 243] width 730 height 395
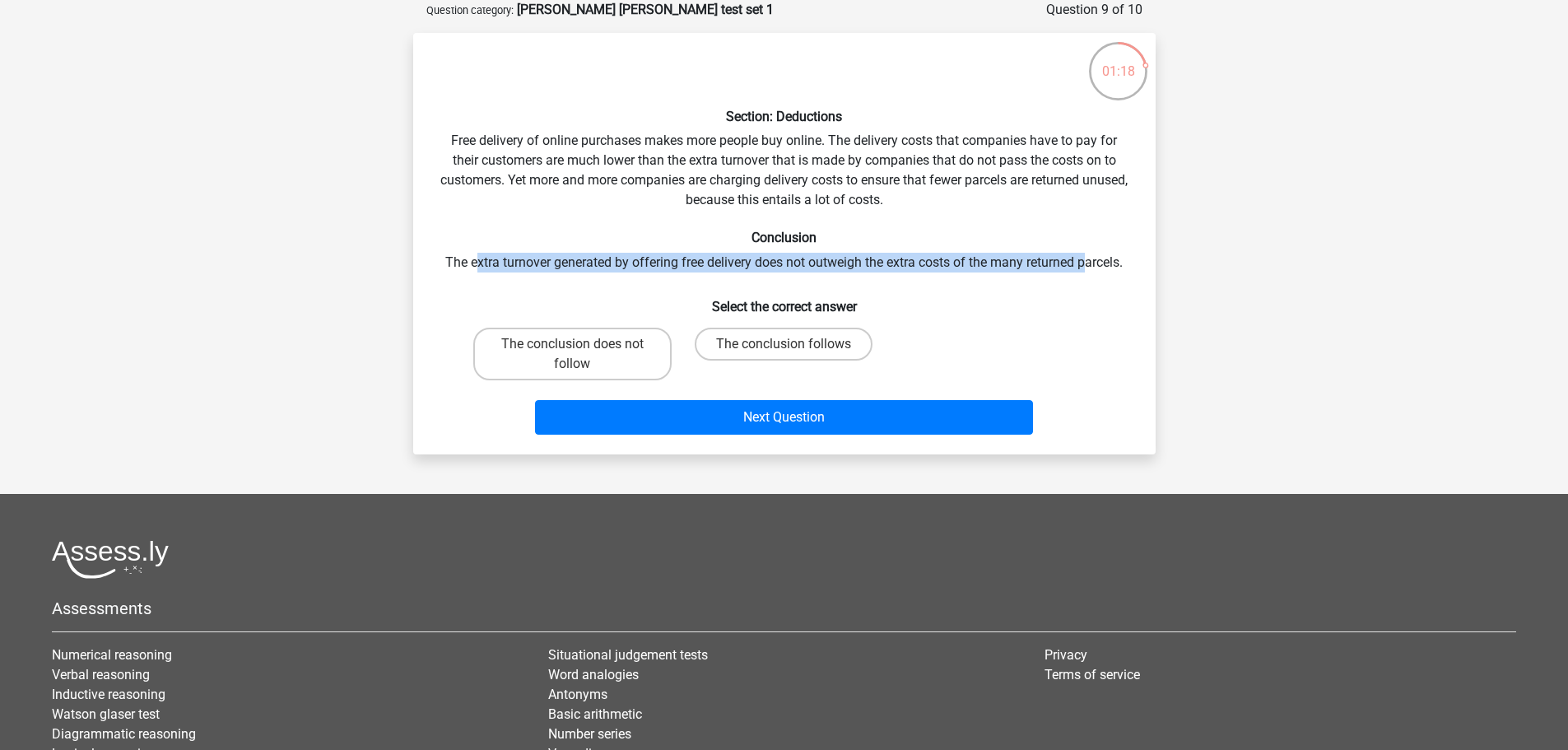
drag, startPoint x: 474, startPoint y: 264, endPoint x: 1086, endPoint y: 268, distance: 612.0
click at [1086, 268] on div "Section: Deductions Free delivery of online purchases makes more people buy onl…" at bounding box center [785, 243] width 730 height 395
click at [816, 343] on label "The conclusion follows" at bounding box center [784, 344] width 178 height 33
click at [794, 344] on input "The conclusion follows" at bounding box center [789, 350] width 11 height 11
radio input "true"
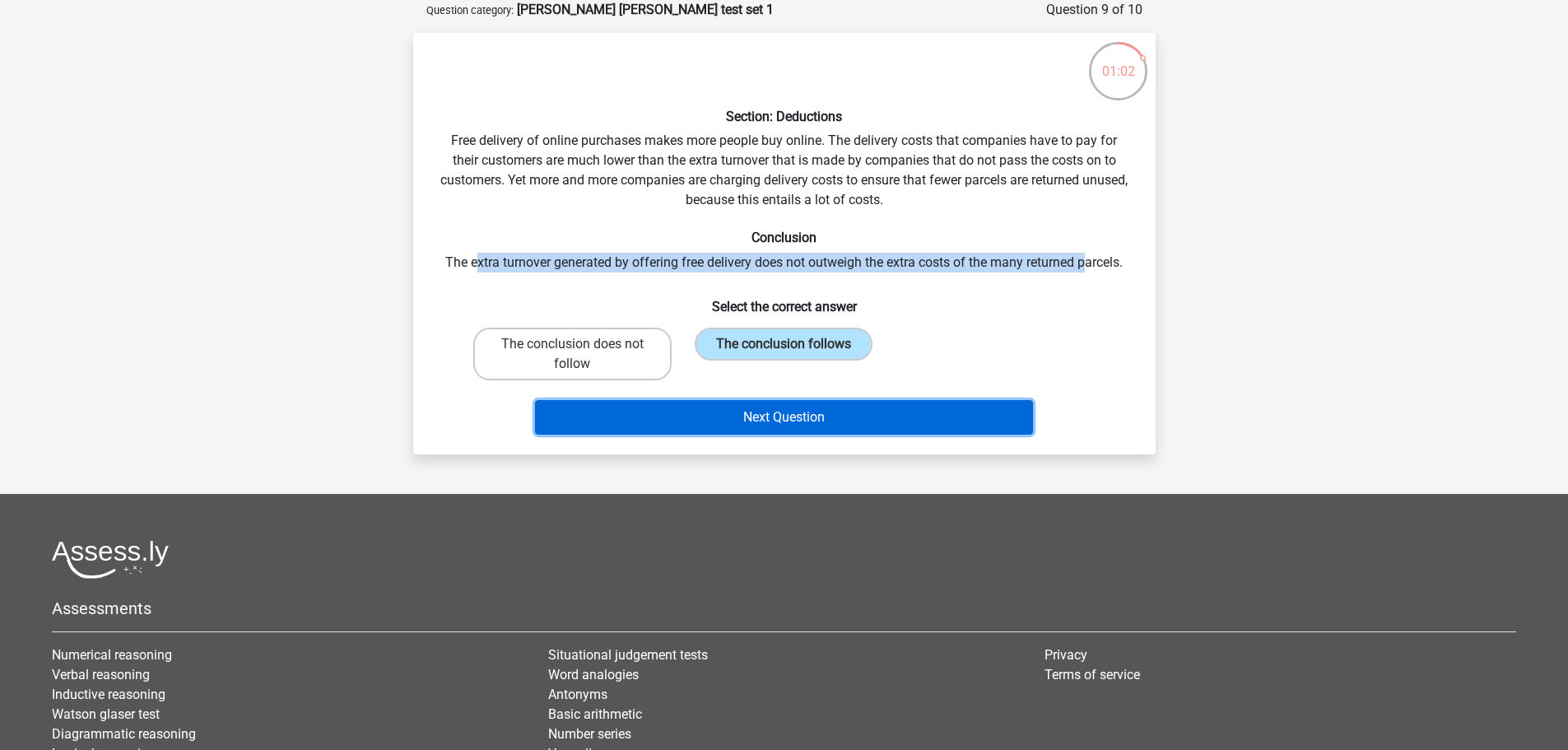
click at [830, 418] on button "Next Question" at bounding box center [784, 417] width 498 height 35
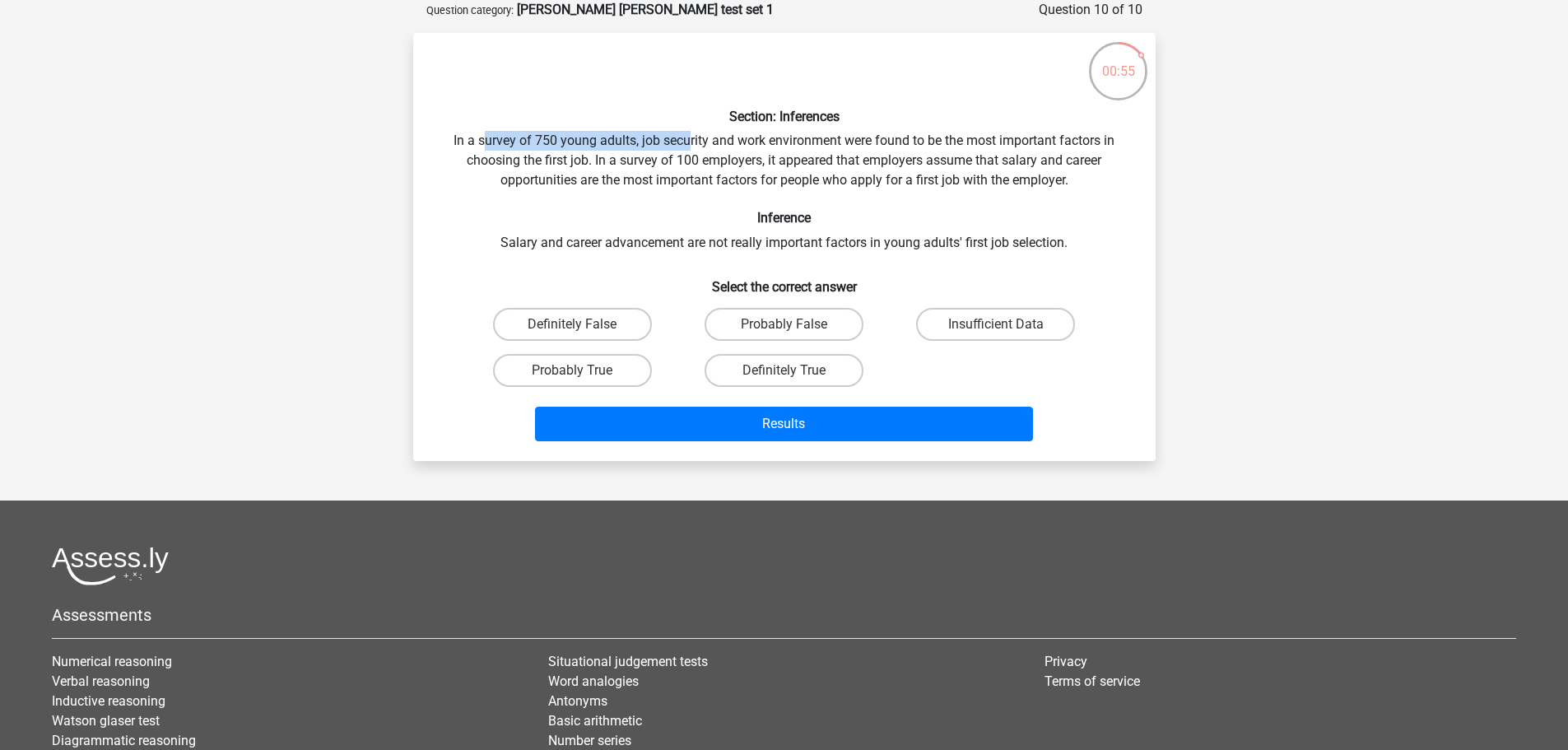
drag, startPoint x: 496, startPoint y: 145, endPoint x: 688, endPoint y: 145, distance: 192.0
click at [688, 145] on div "Section: Inferences In a survey of 750 young adults, job security and work envi…" at bounding box center [785, 246] width 730 height 401
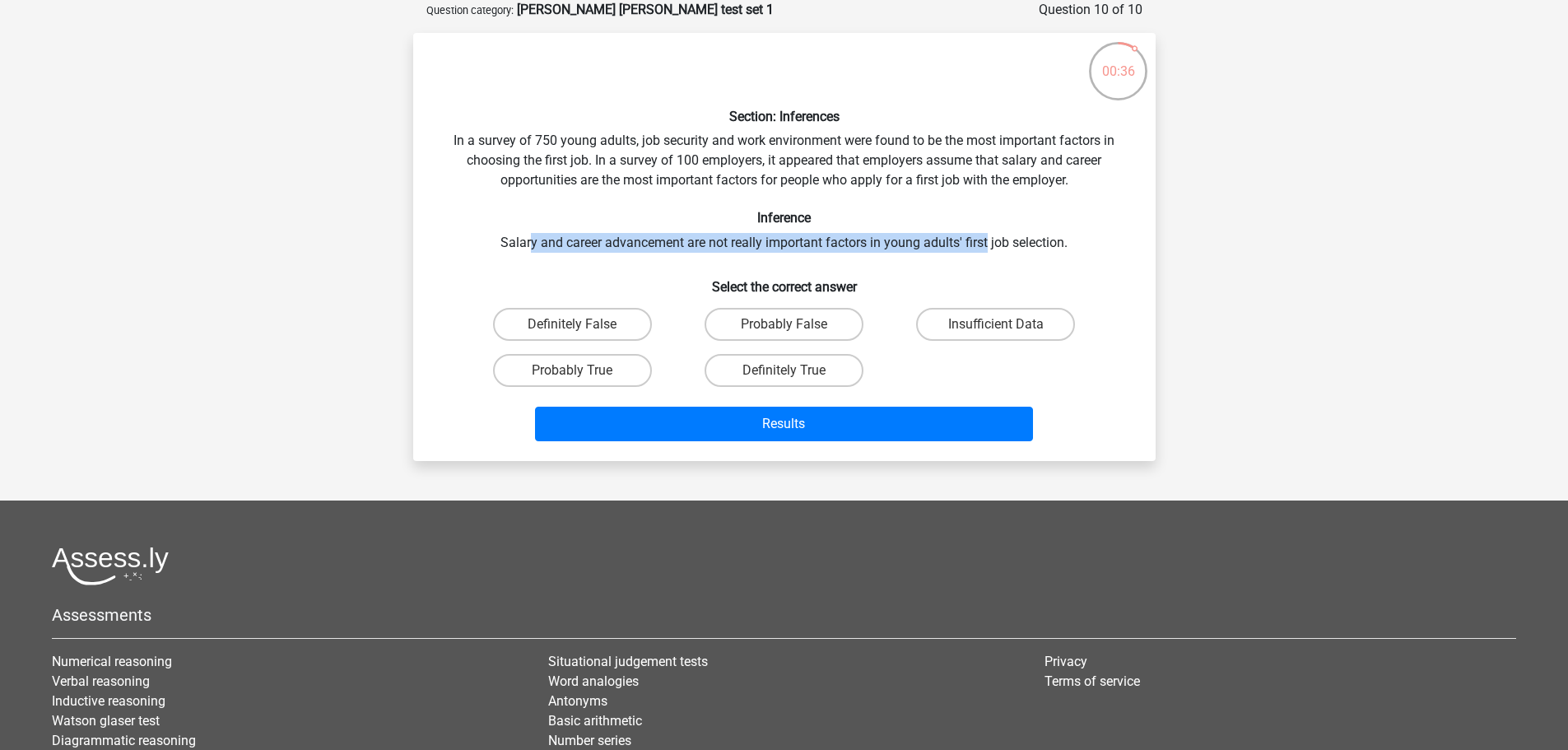
drag, startPoint x: 528, startPoint y: 249, endPoint x: 988, endPoint y: 242, distance: 460.1
click at [988, 242] on div "Section: Inferences In a survey of 750 young adults, job security and work envi…" at bounding box center [785, 246] width 730 height 401
click at [753, 324] on label "Probably False" at bounding box center [783, 324] width 159 height 33
click at [784, 324] on input "Probably False" at bounding box center [789, 329] width 11 height 11
radio input "true"
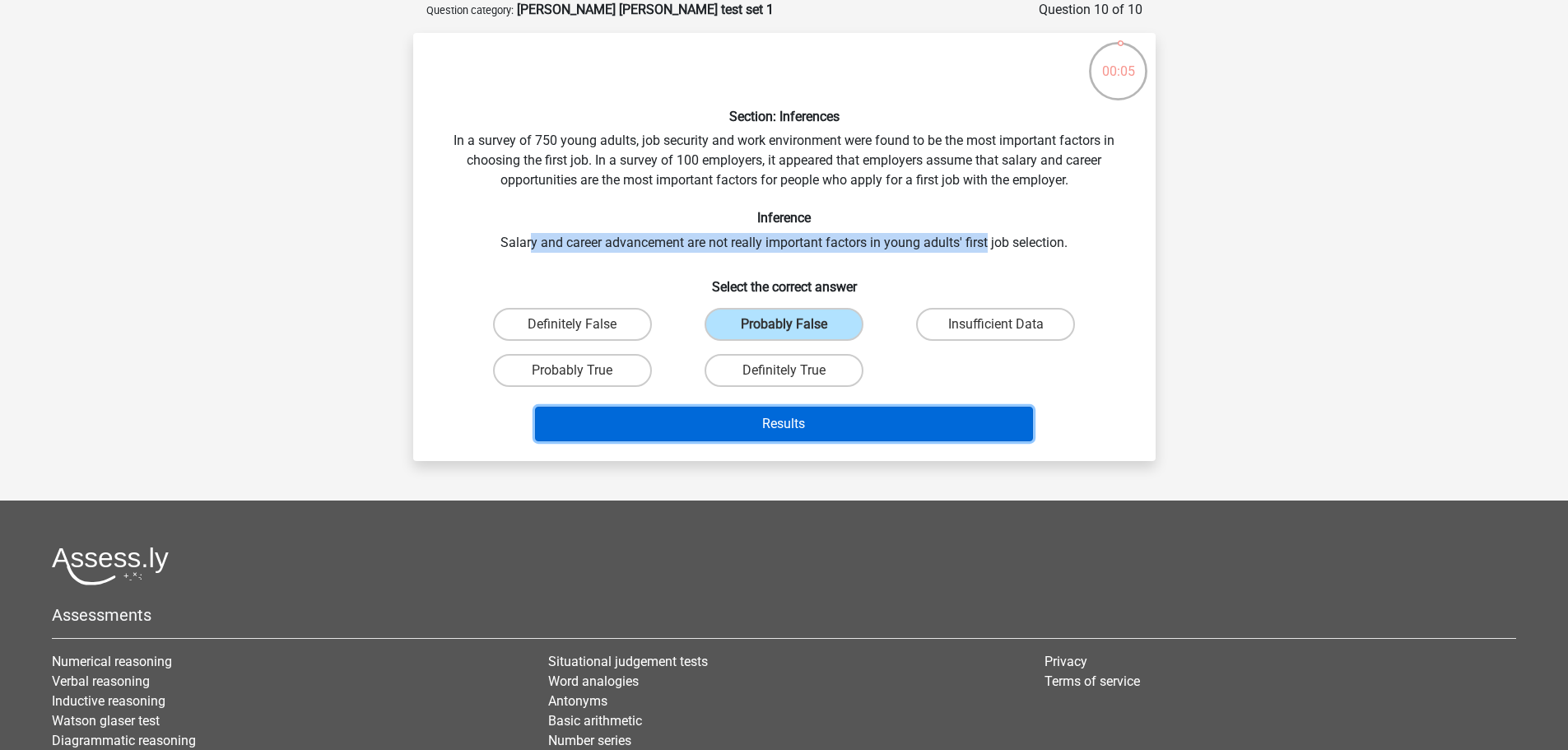
click at [809, 430] on button "Results" at bounding box center [784, 423] width 498 height 35
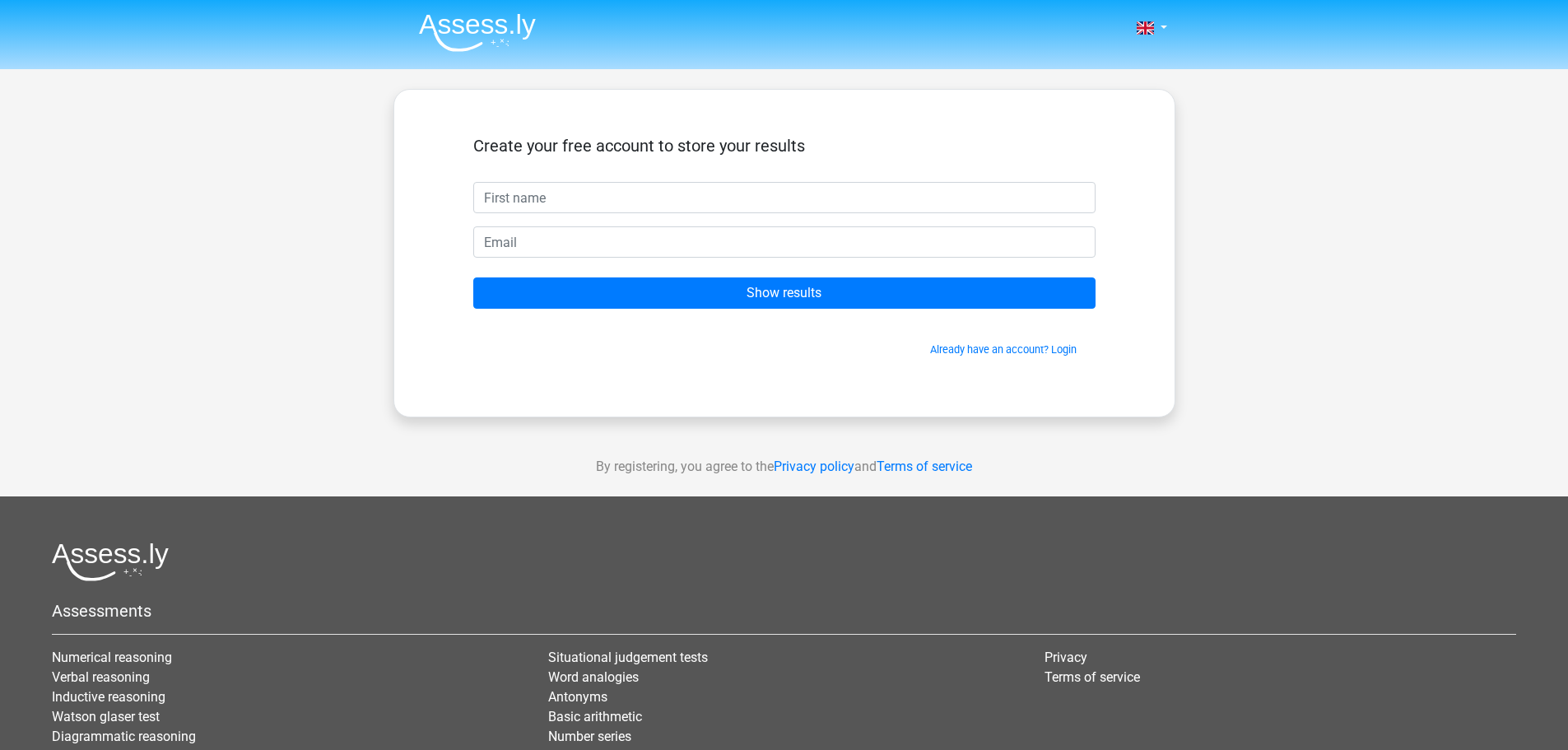
click at [559, 197] on input "text" at bounding box center [784, 197] width 622 height 31
type input "Jackson"
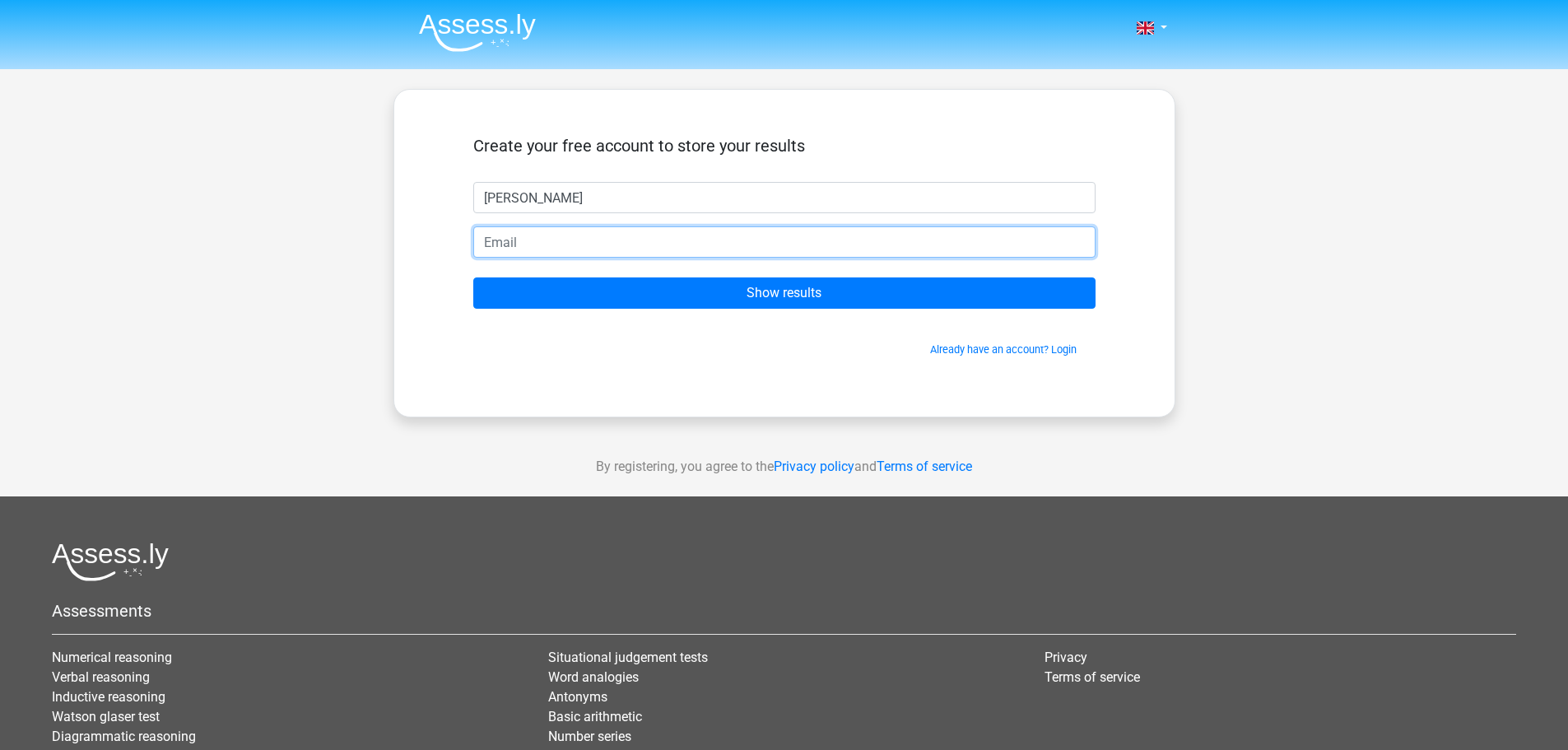
click at [572, 237] on input "email" at bounding box center [784, 242] width 622 height 31
type input "[EMAIL_ADDRESS][DOMAIN_NAME]"
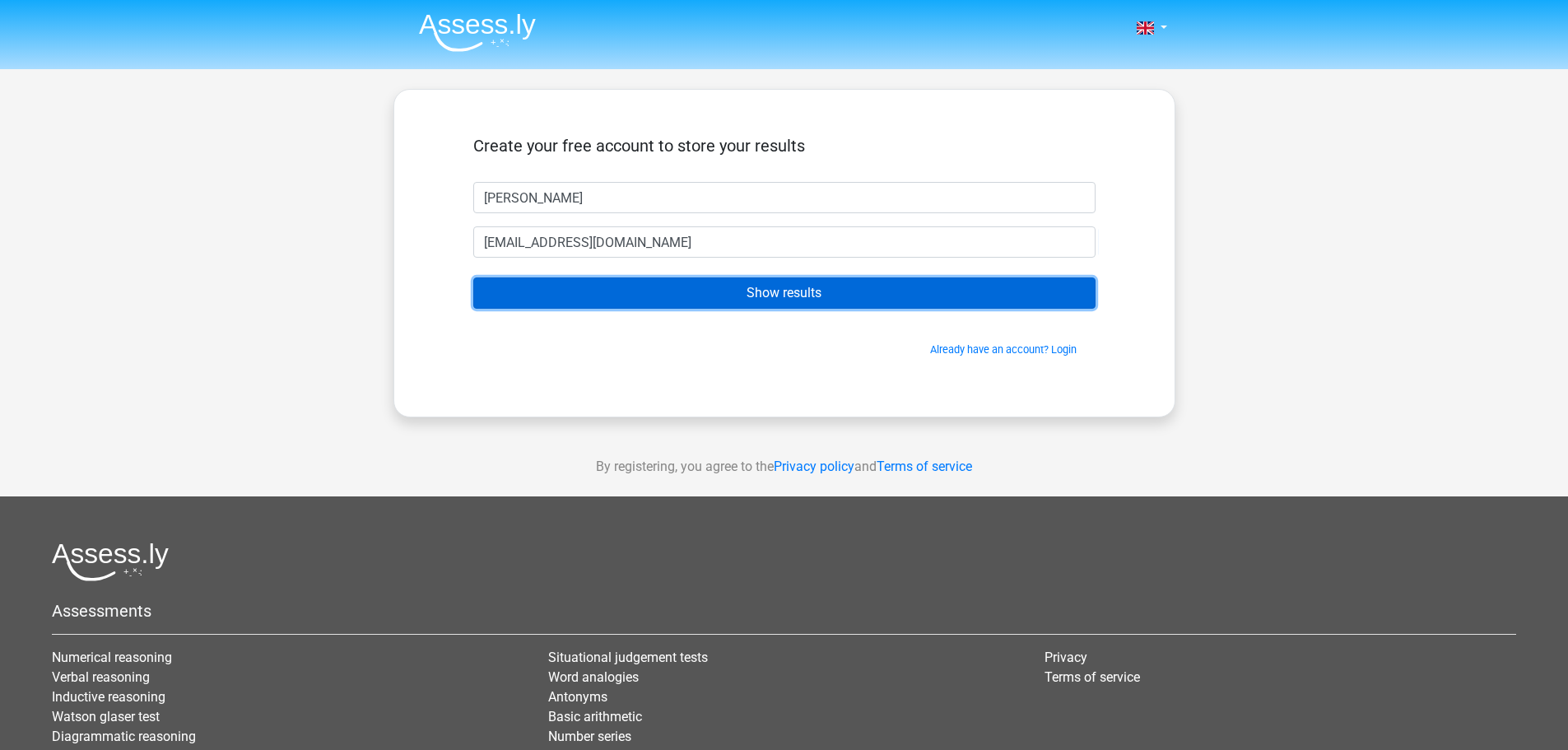
click at [610, 288] on input "Show results" at bounding box center [784, 293] width 622 height 31
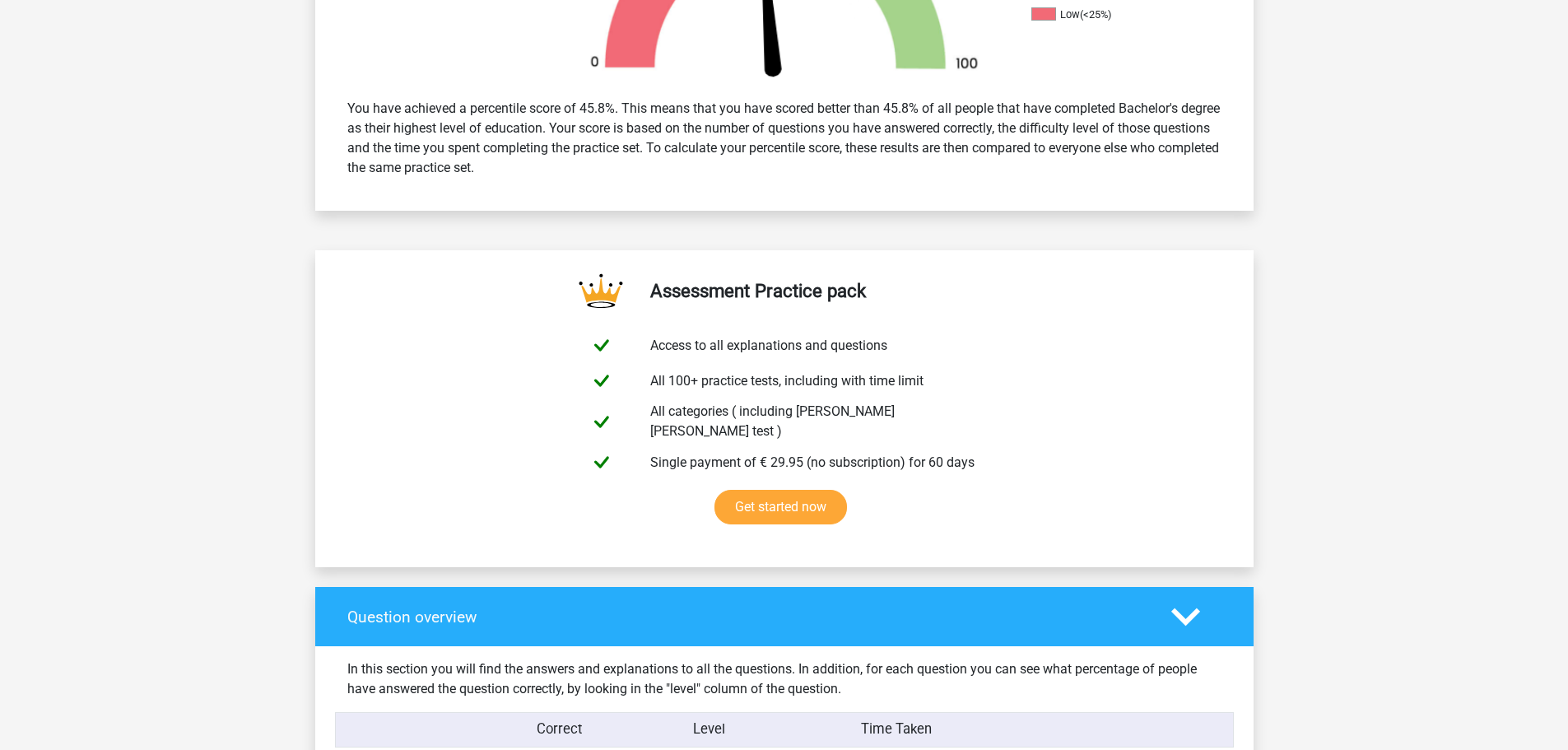
scroll to position [658, 0]
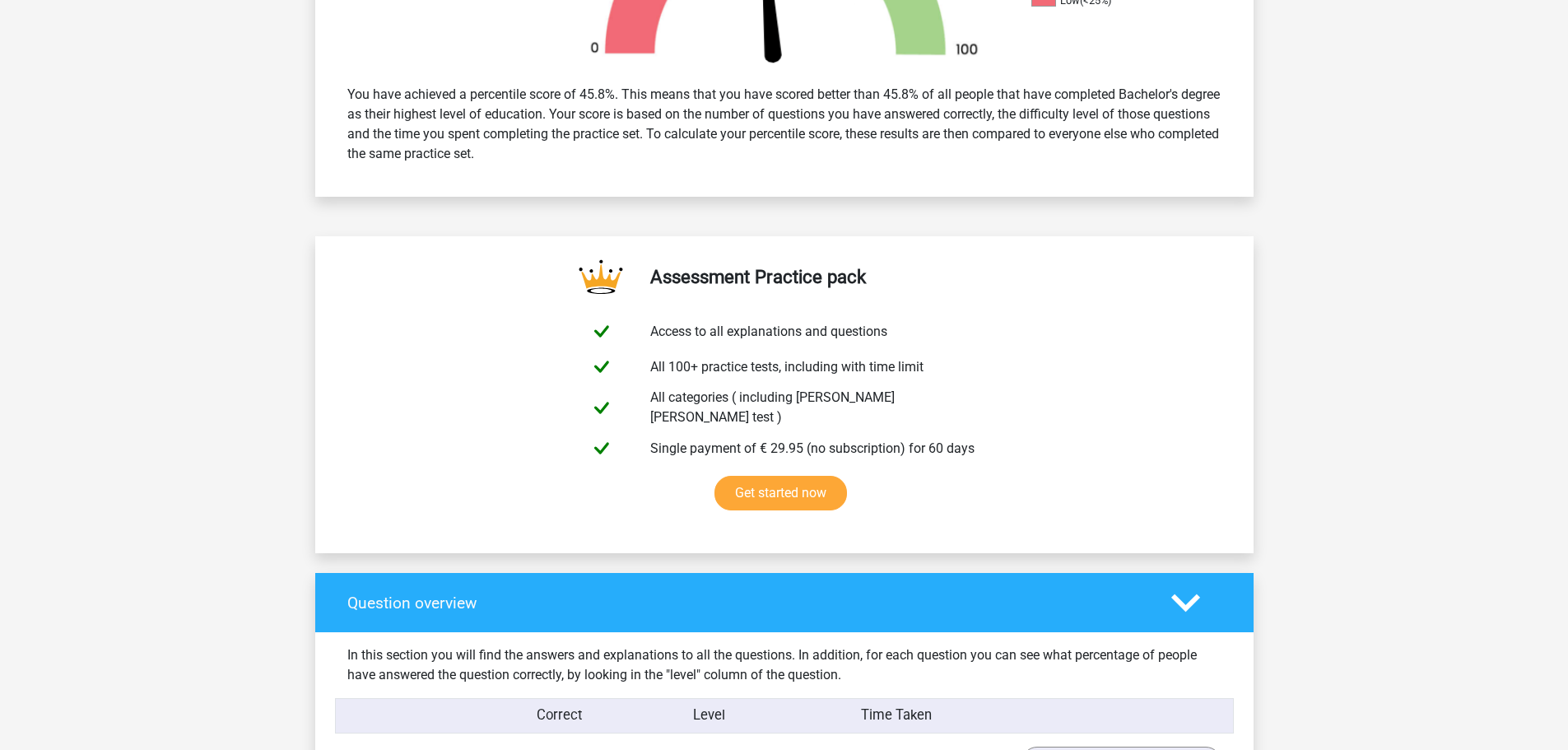
drag, startPoint x: 728, startPoint y: 134, endPoint x: 905, endPoint y: 151, distance: 177.8
click at [905, 151] on div "You have achieved a percentile score of 45.8%. This means that you have scored …" at bounding box center [784, 124] width 899 height 92
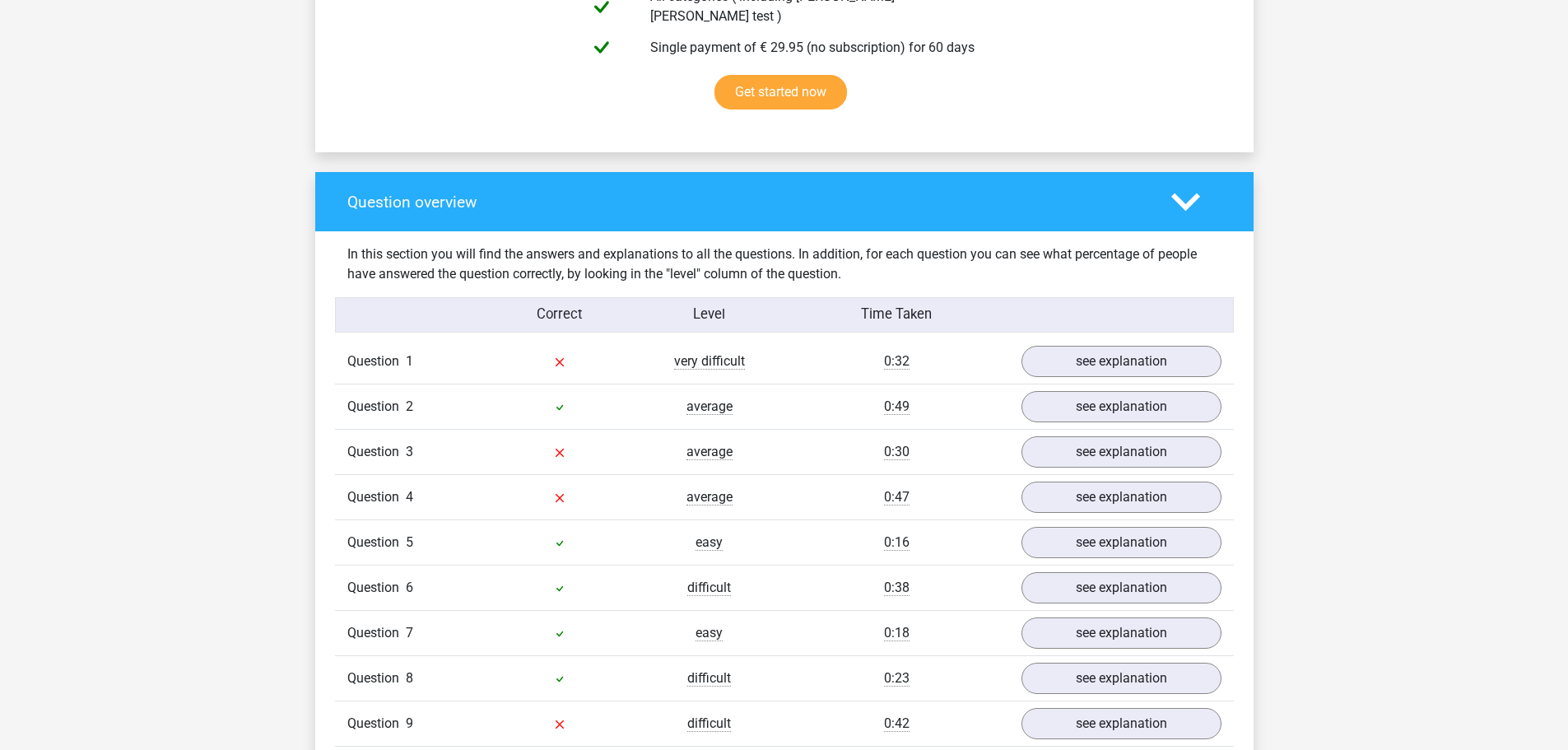
scroll to position [1234, 0]
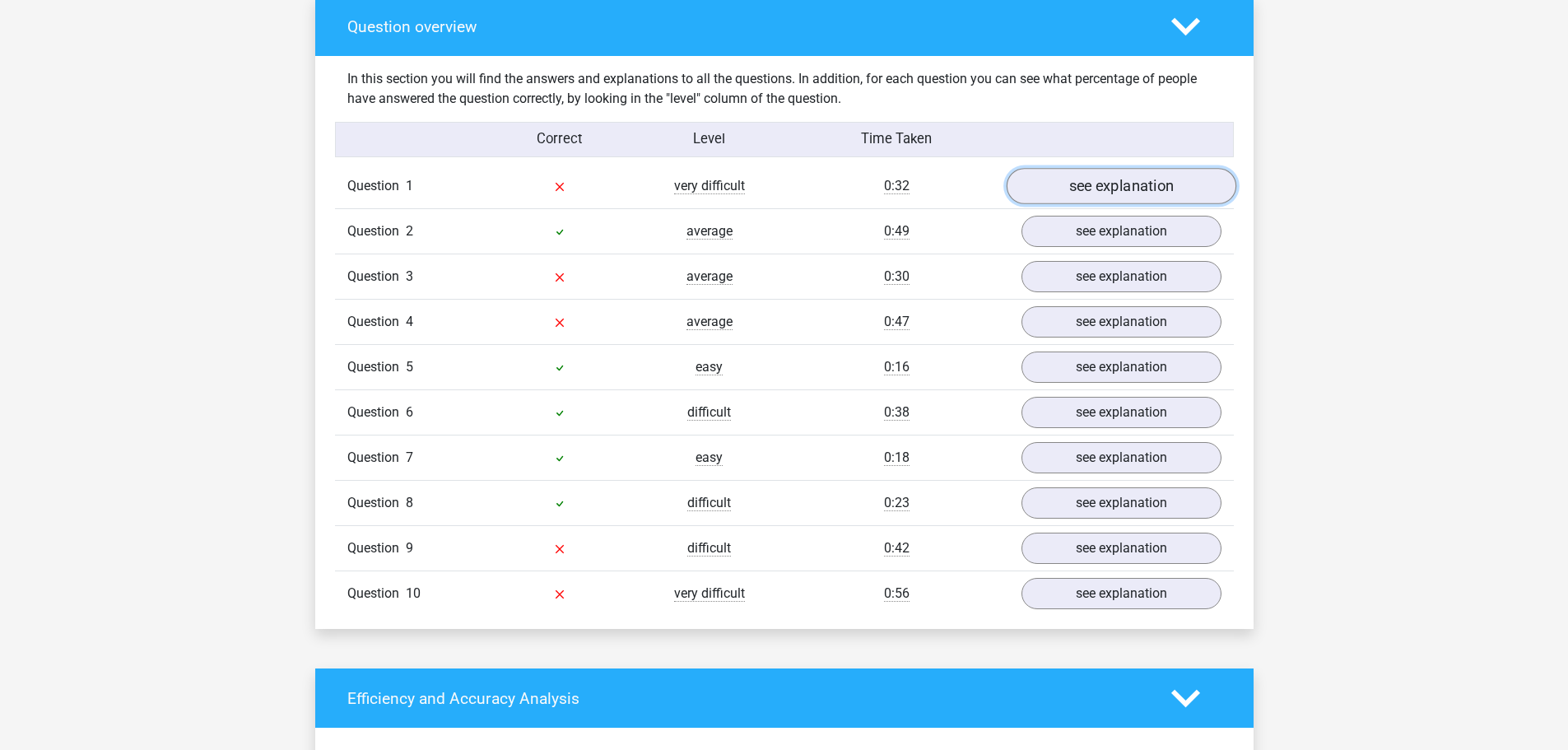
click at [1100, 182] on link "see explanation" at bounding box center [1121, 187] width 230 height 36
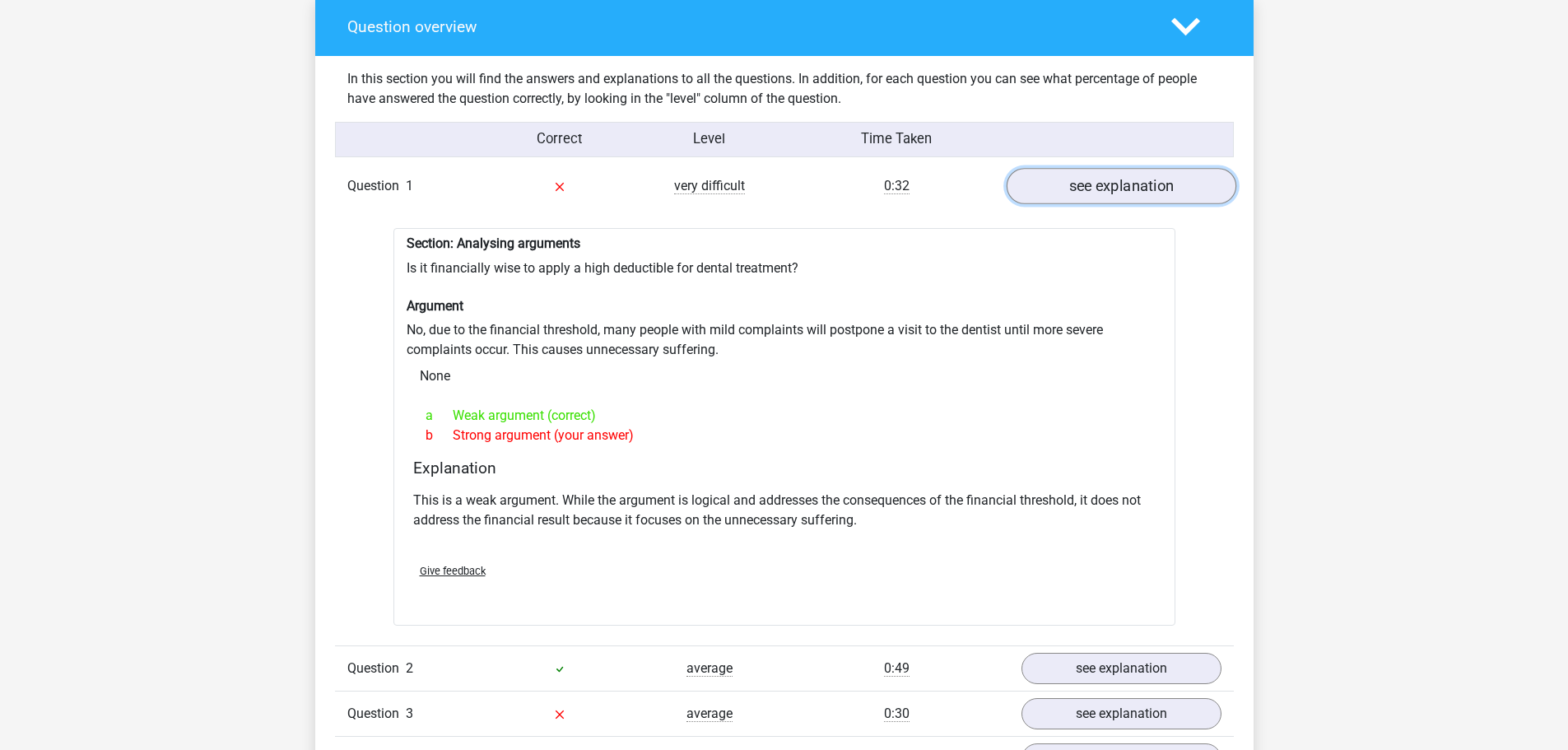
click at [1094, 179] on link "see explanation" at bounding box center [1121, 187] width 230 height 36
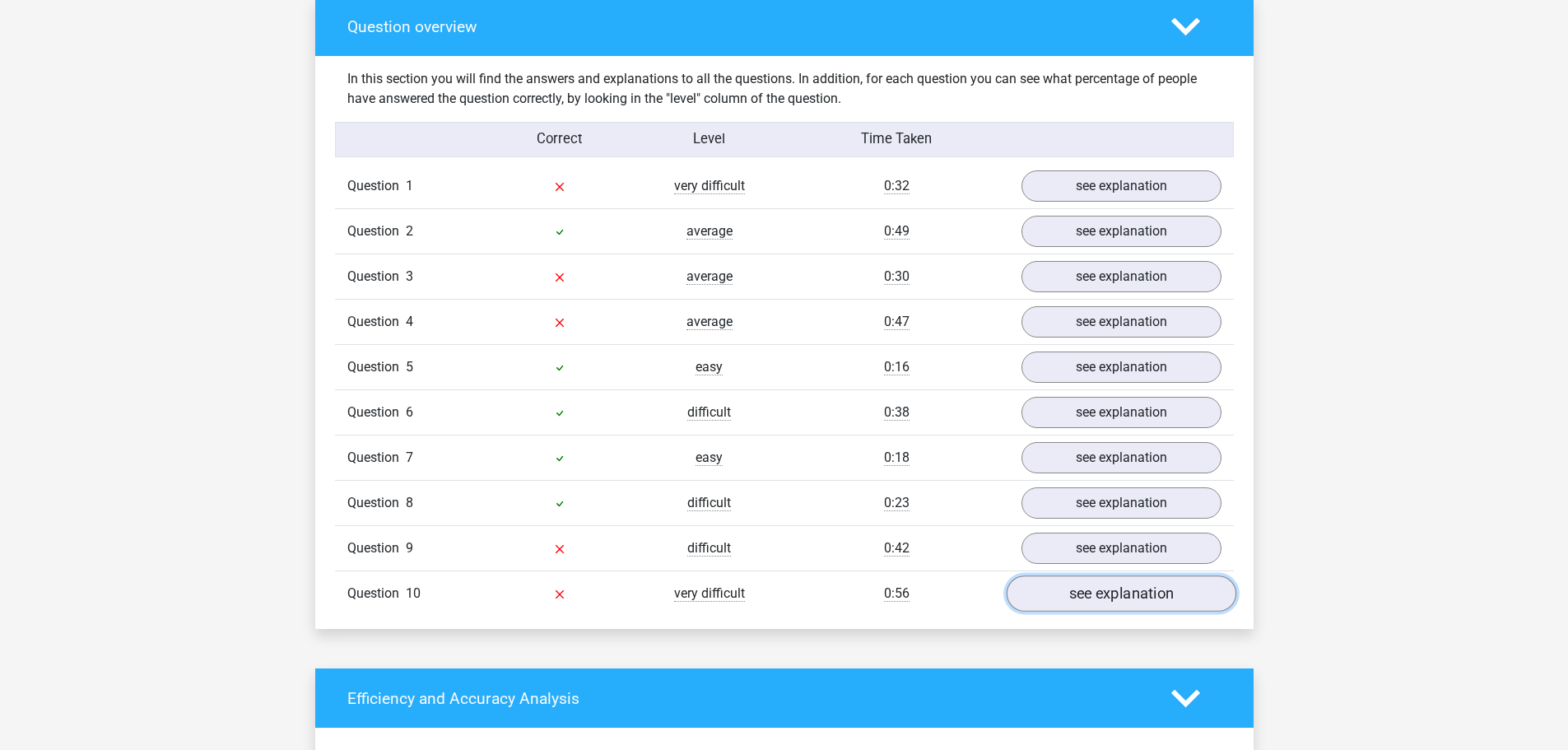
click at [1090, 576] on link "see explanation" at bounding box center [1121, 594] width 230 height 36
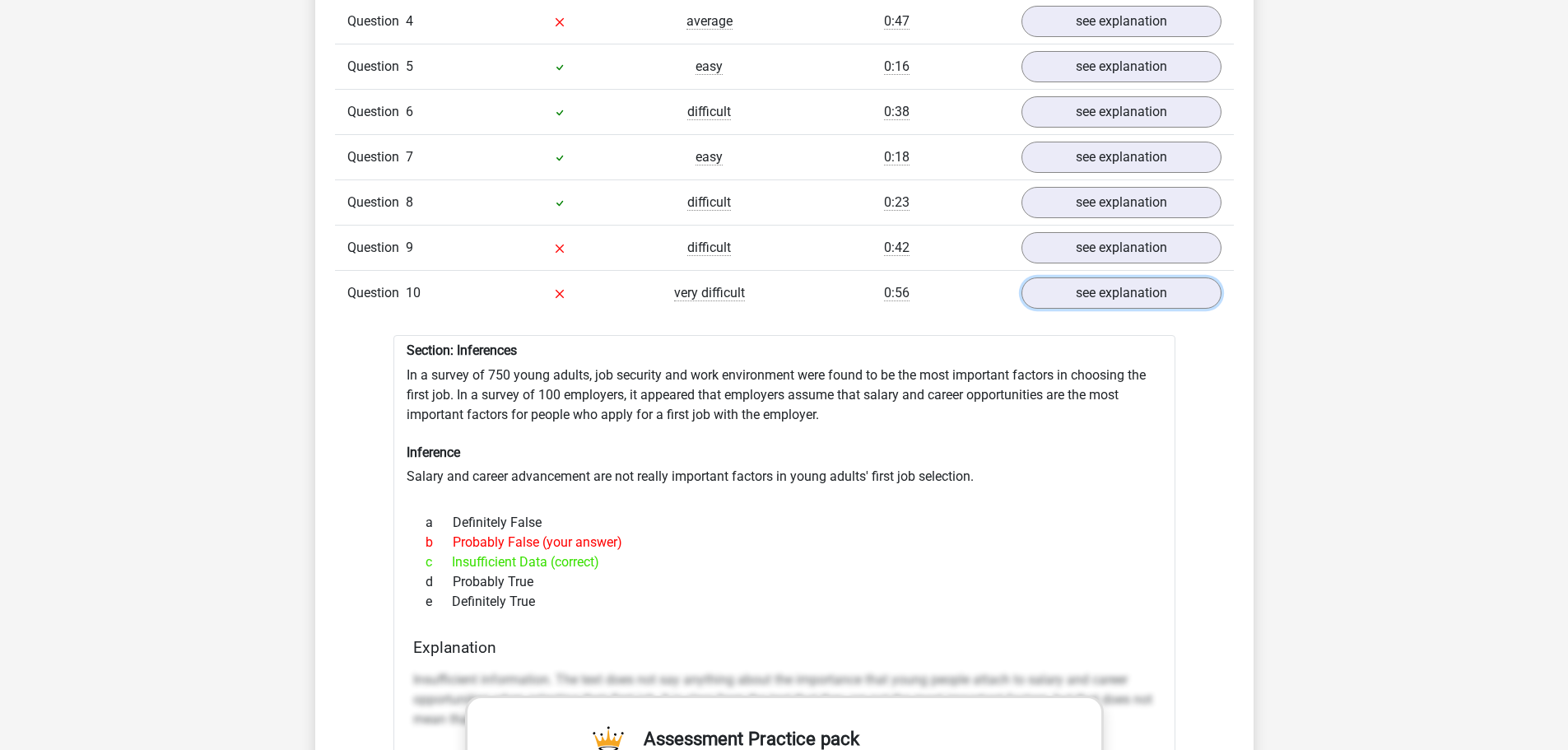
scroll to position [1564, 0]
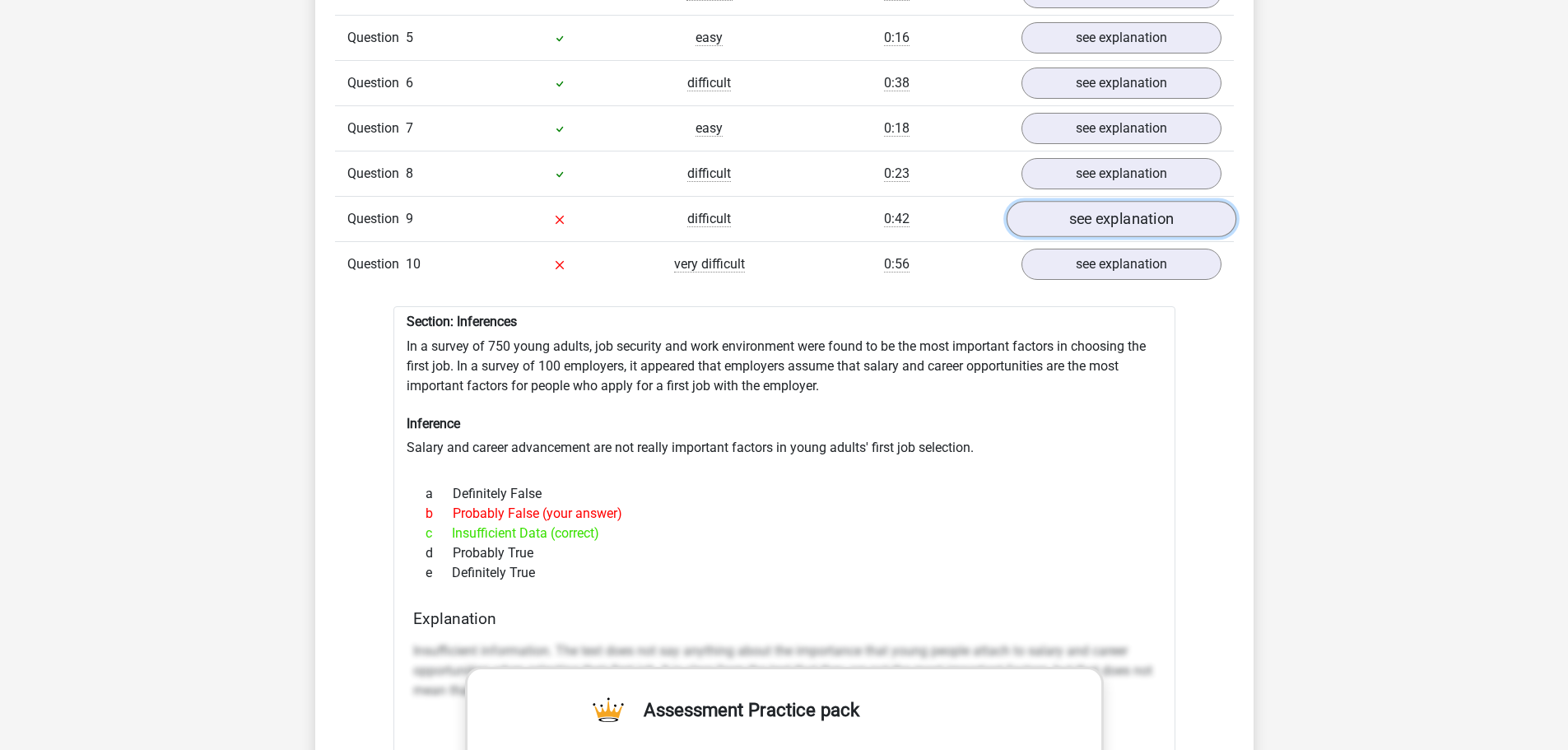
click at [1117, 215] on link "see explanation" at bounding box center [1121, 220] width 230 height 36
